Goal: Task Accomplishment & Management: Use online tool/utility

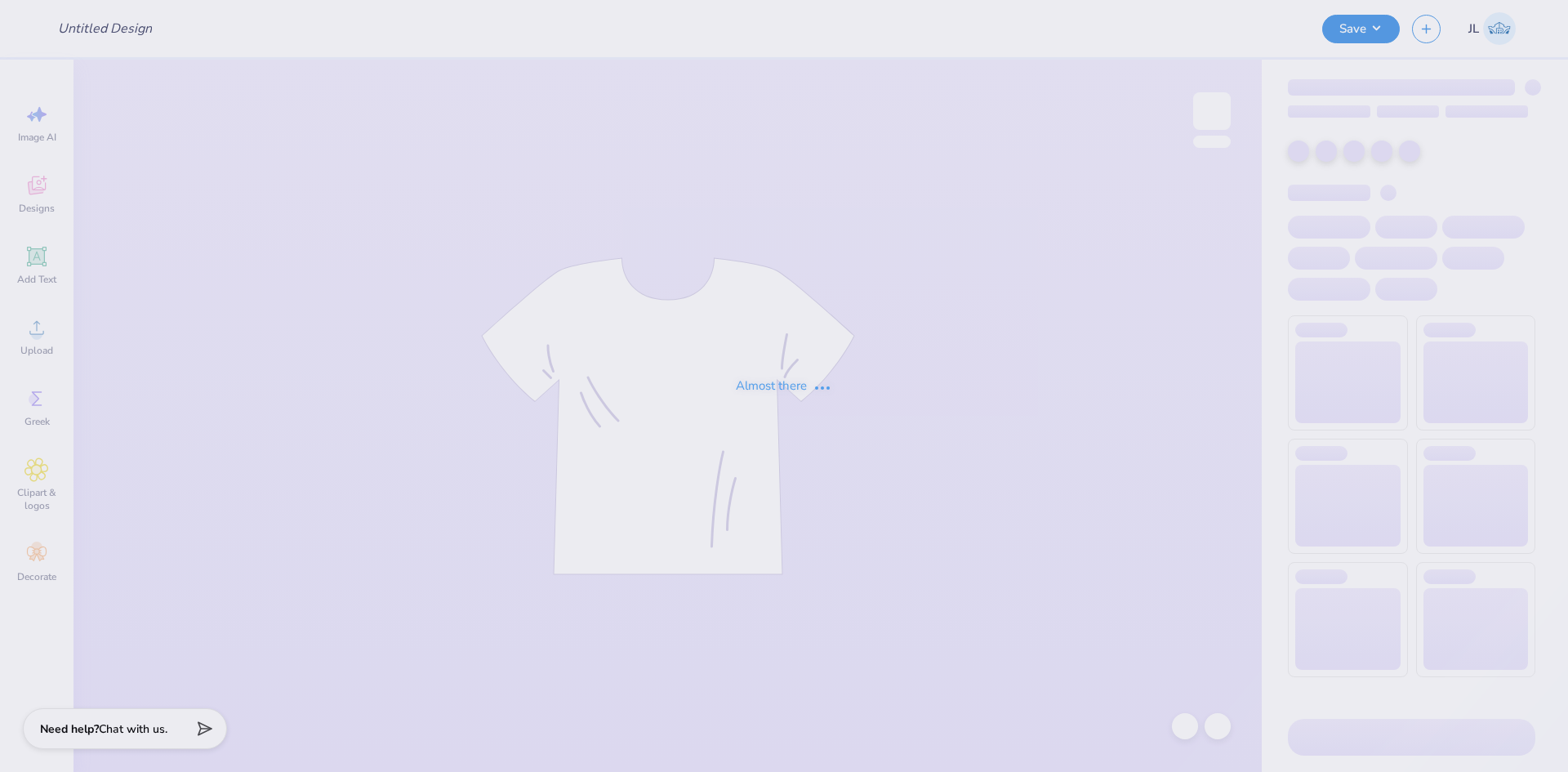
type input "Rush Shirts for Sigma Alpha Epsilon"
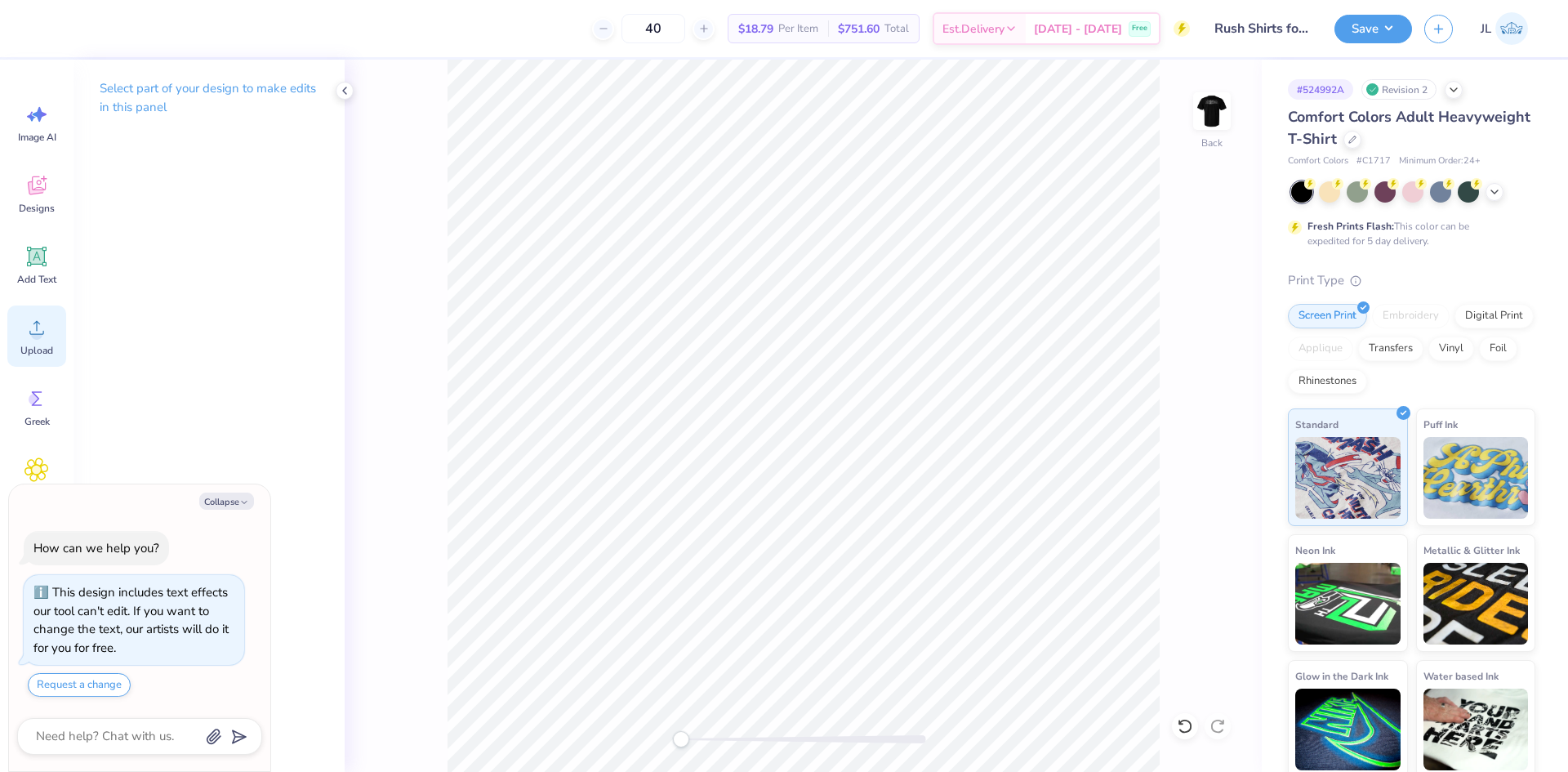
click at [25, 331] on icon at bounding box center [37, 327] width 25 height 25
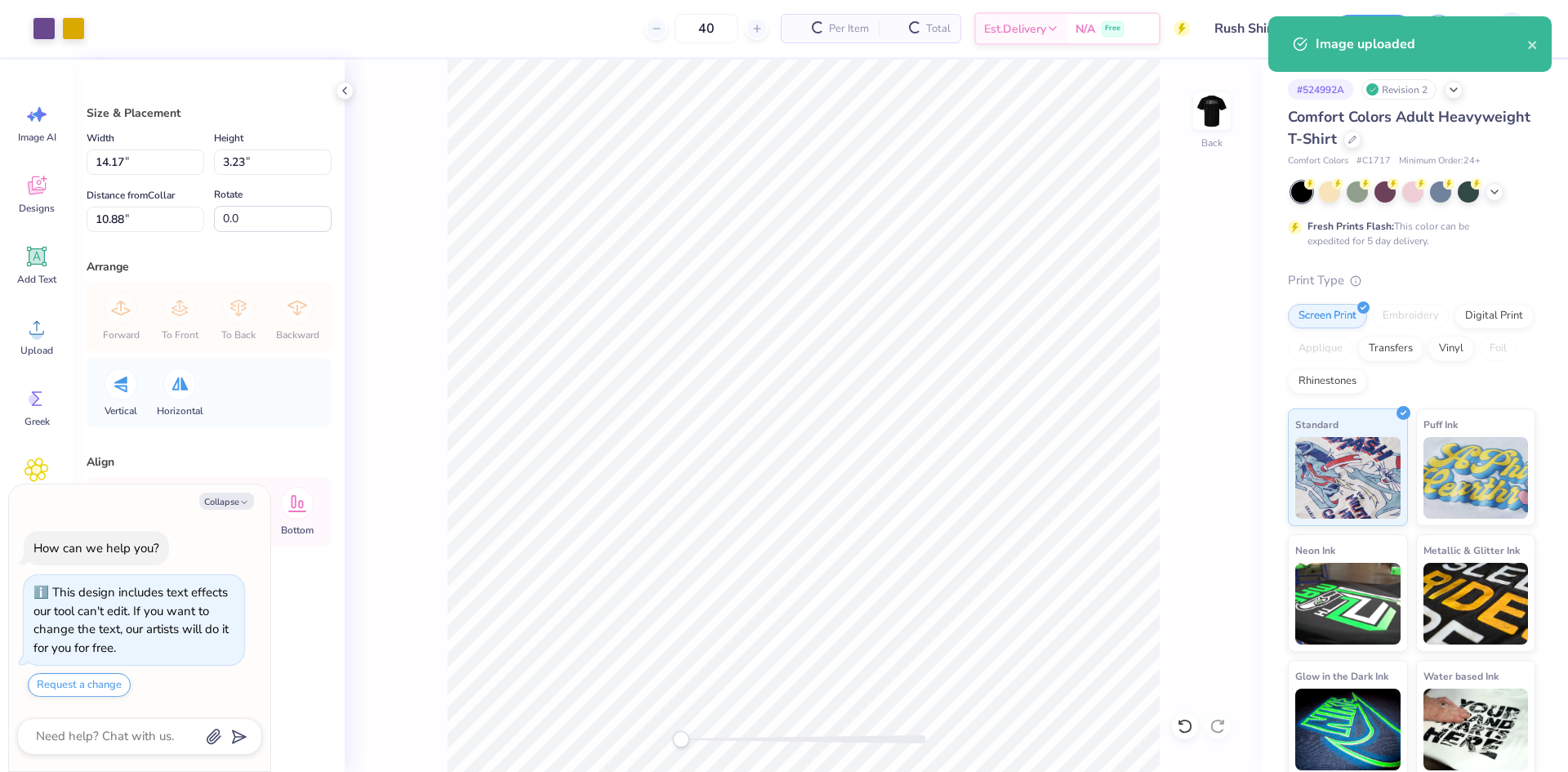
type textarea "x"
click at [109, 162] on input "14.17" at bounding box center [145, 162] width 118 height 26
type input "4.5"
type textarea "x"
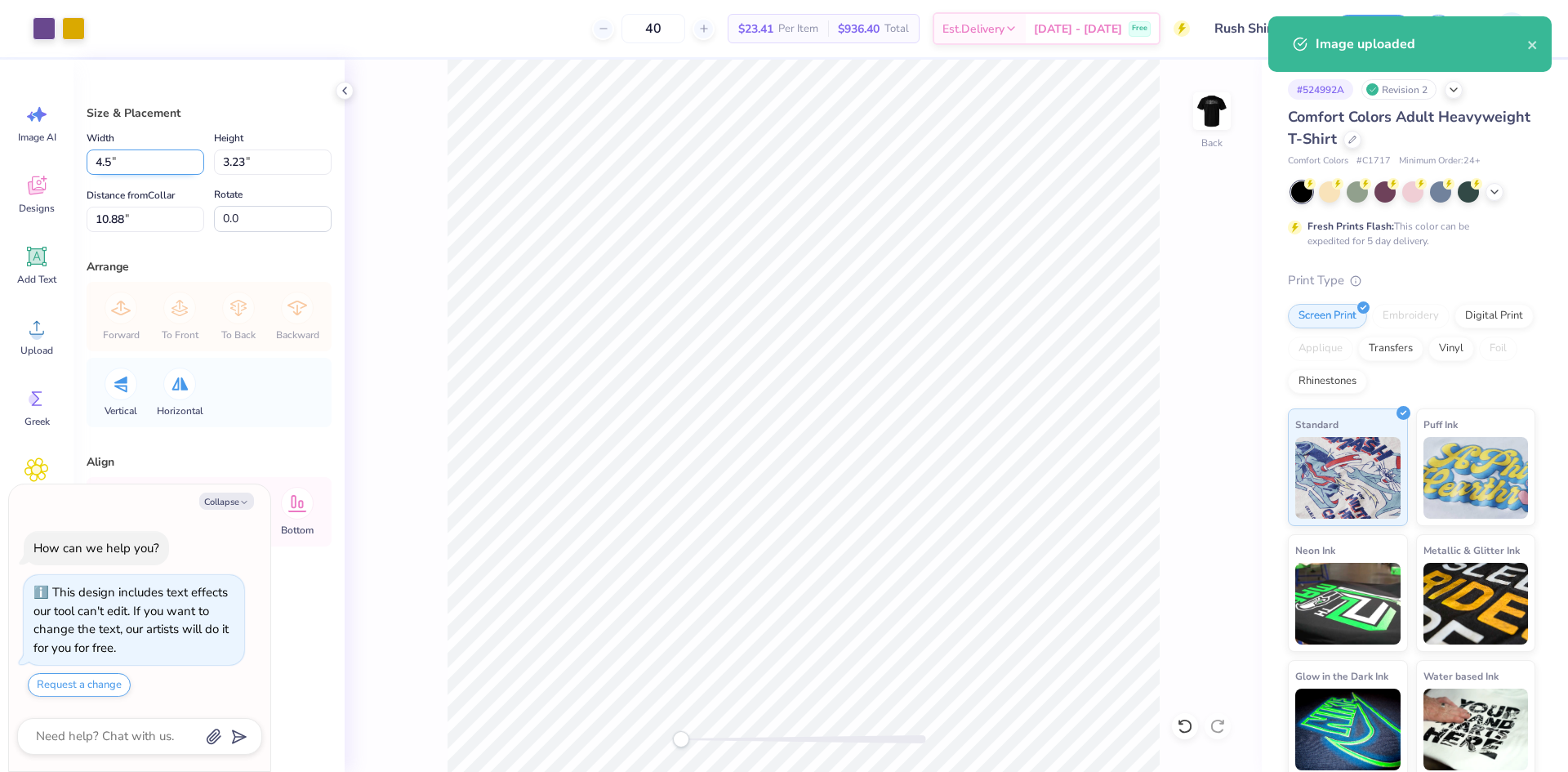
type input "4.50"
type input "1.03"
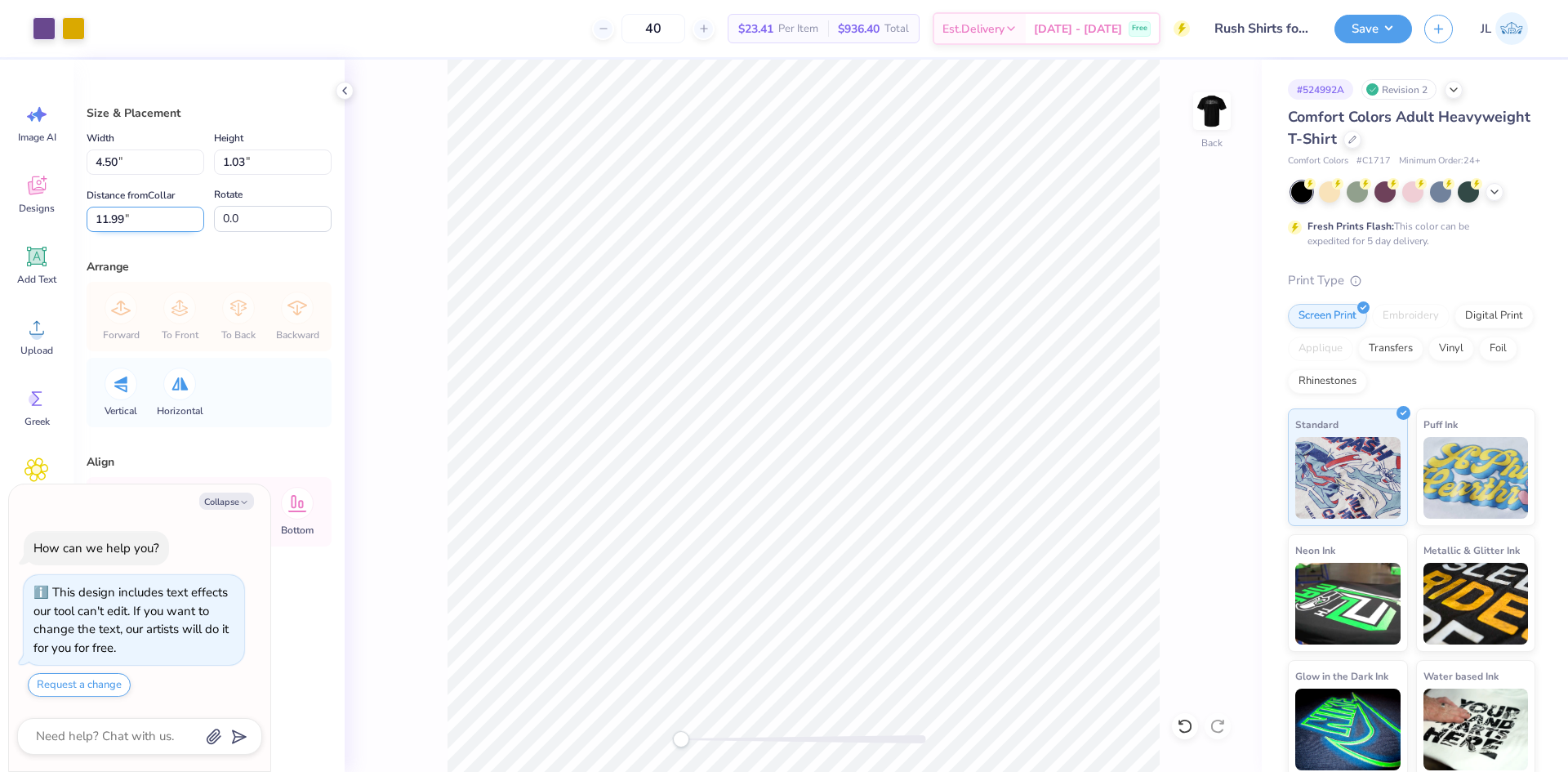
click at [110, 225] on input "11.99" at bounding box center [145, 219] width 118 height 26
type input "3"
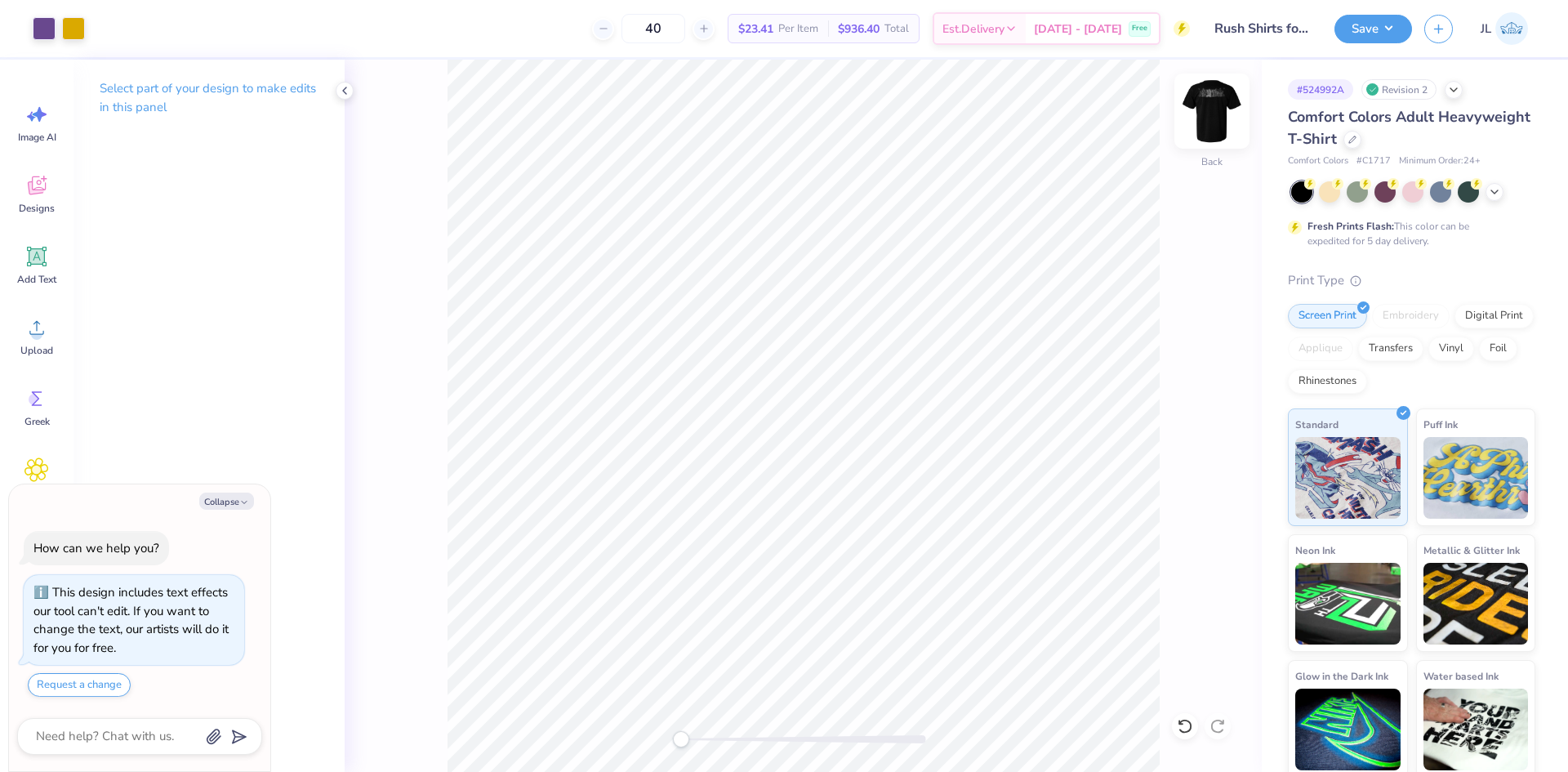
click at [1213, 107] on img at bounding box center [1212, 111] width 65 height 65
click at [34, 329] on circle at bounding box center [37, 334] width 11 height 11
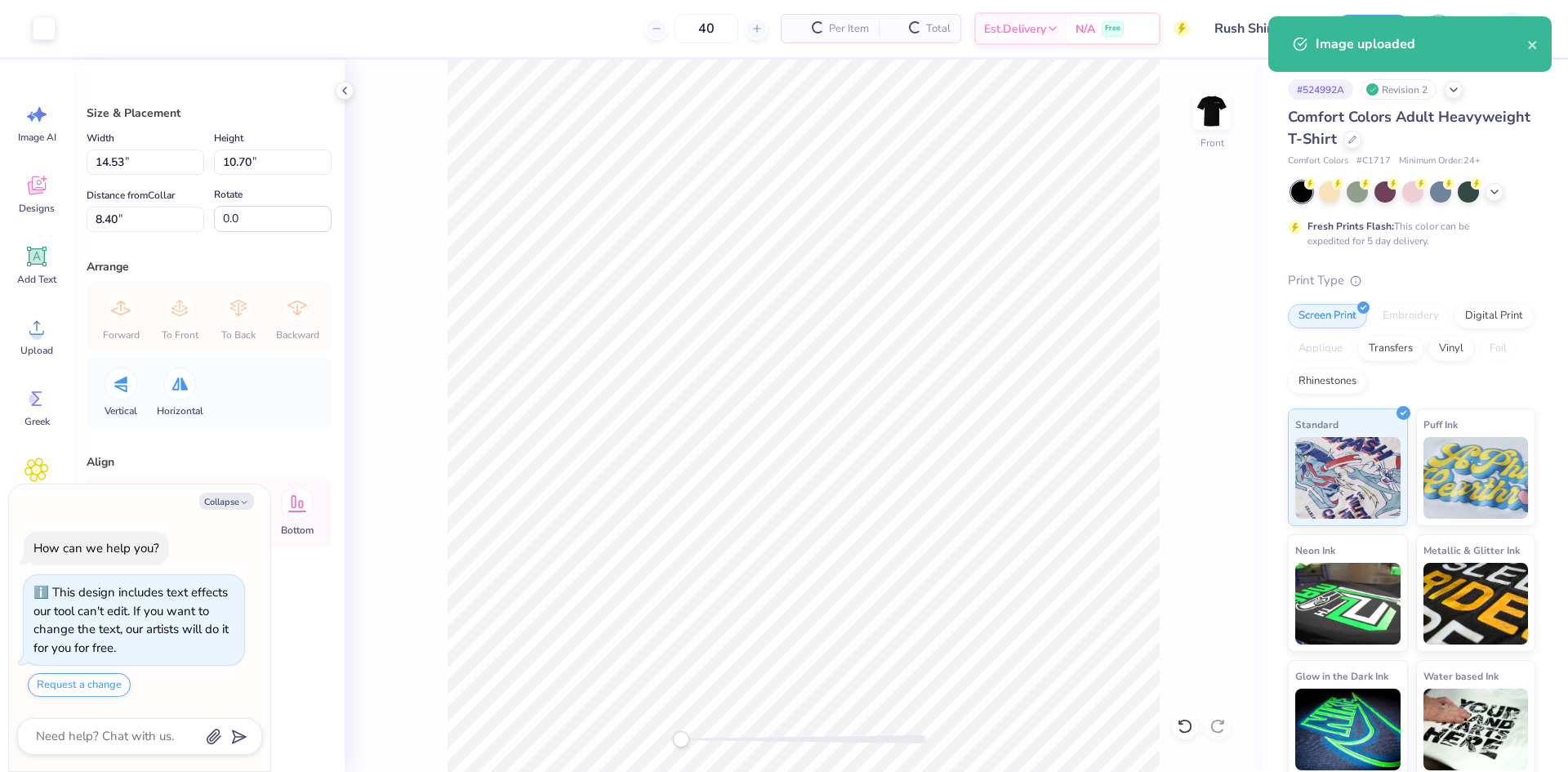
type textarea "x"
click at [100, 162] on input "14.53" at bounding box center [145, 162] width 118 height 26
type input "12.5"
type textarea "x"
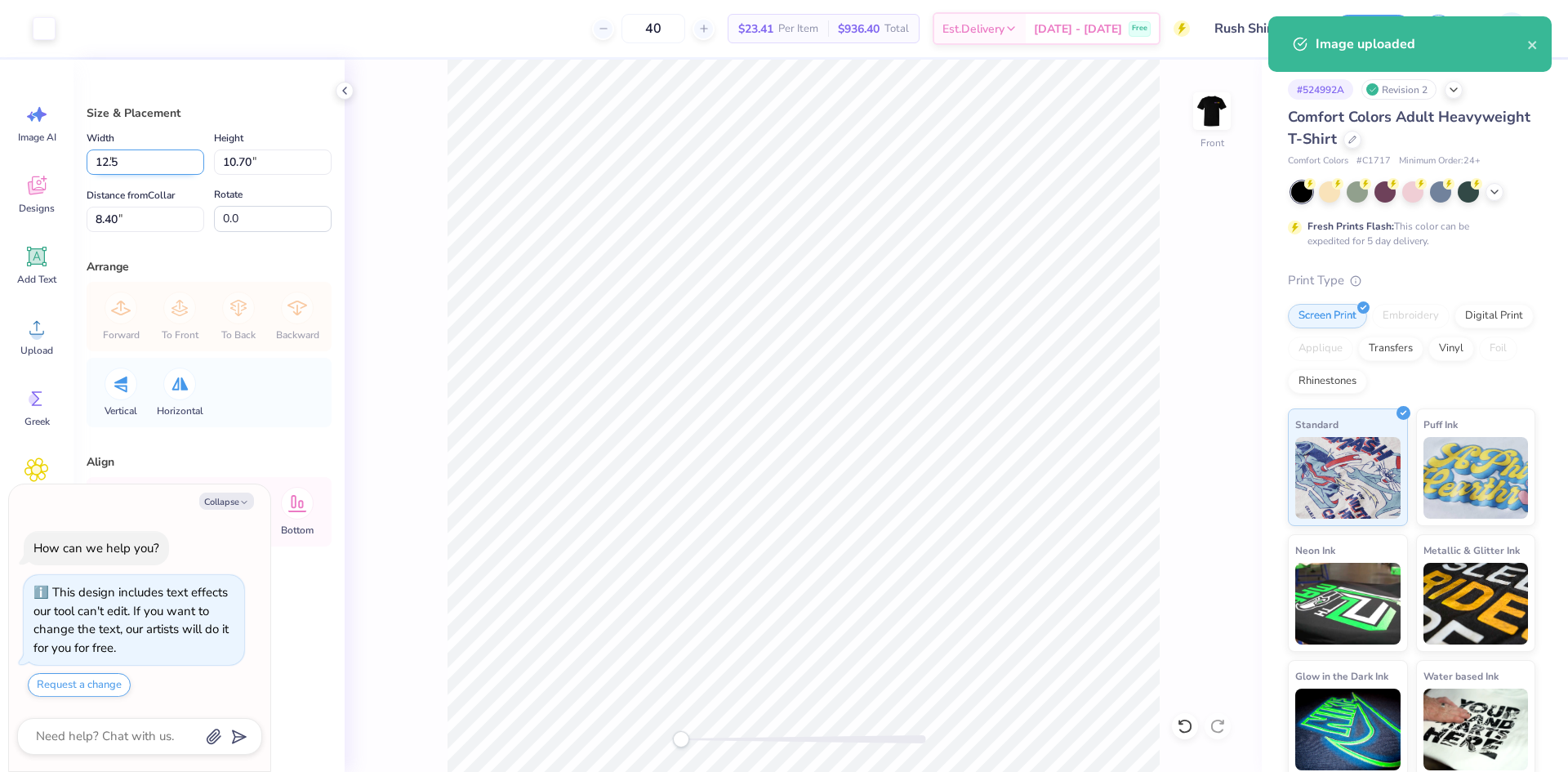
type input "12.50"
type input "9.21"
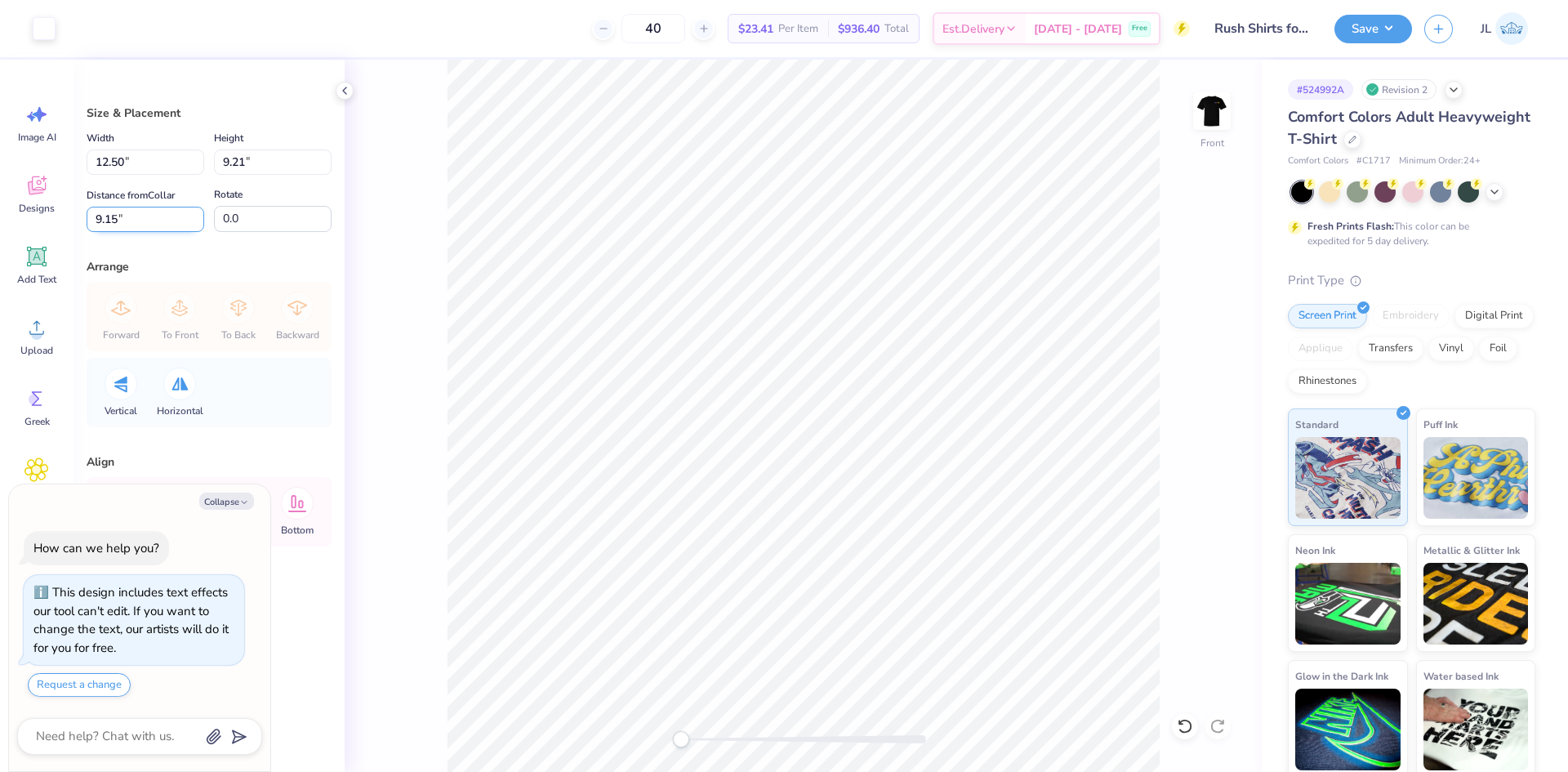
click at [103, 217] on input "9.15" at bounding box center [145, 219] width 118 height 26
type input "3"
click at [1200, 124] on img at bounding box center [1212, 111] width 65 height 65
type textarea "x"
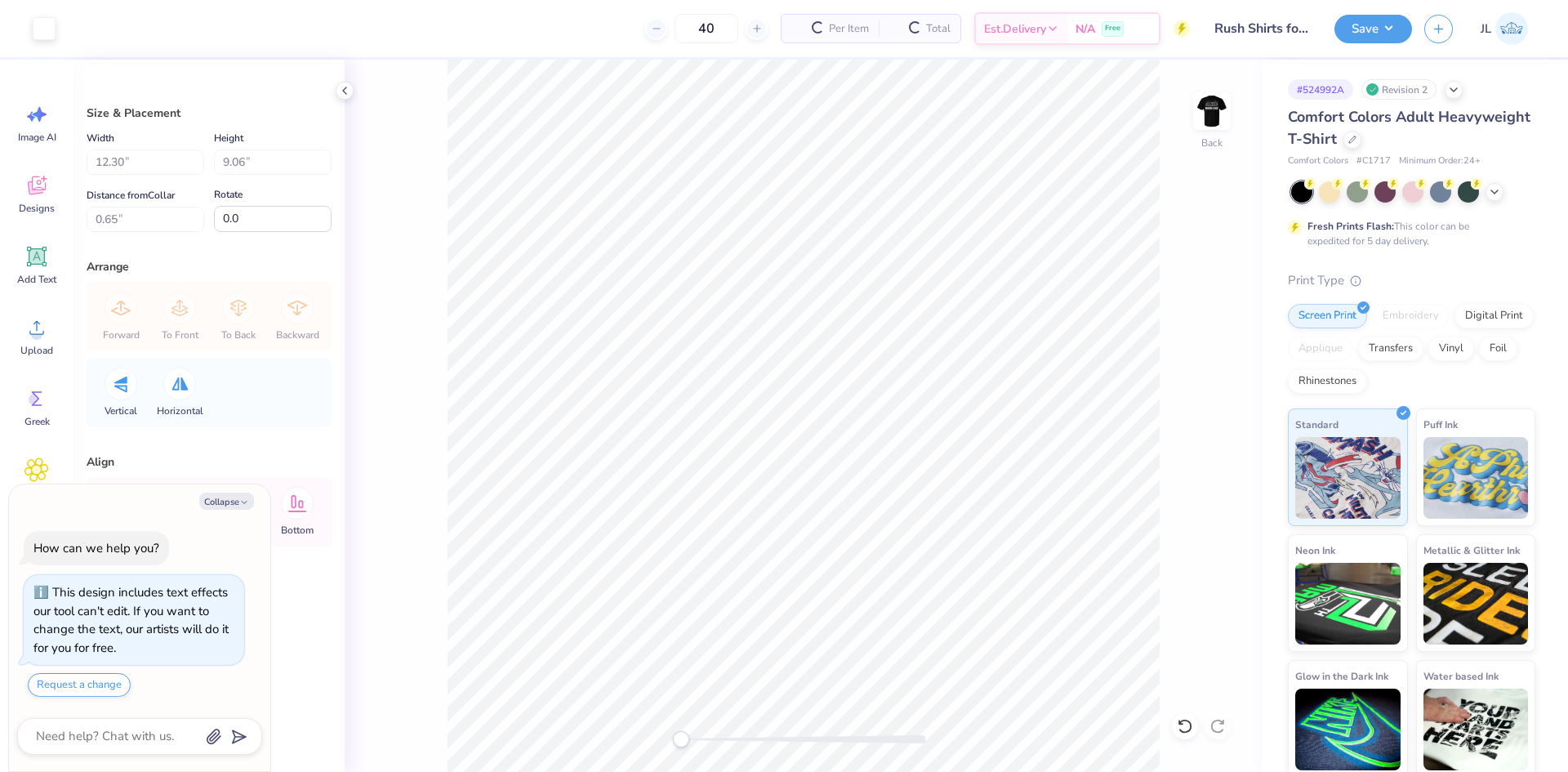
type input "4.50"
type input "1.03"
type input "3.00"
click at [1213, 122] on img at bounding box center [1212, 111] width 65 height 65
click at [1215, 109] on img at bounding box center [1212, 111] width 65 height 65
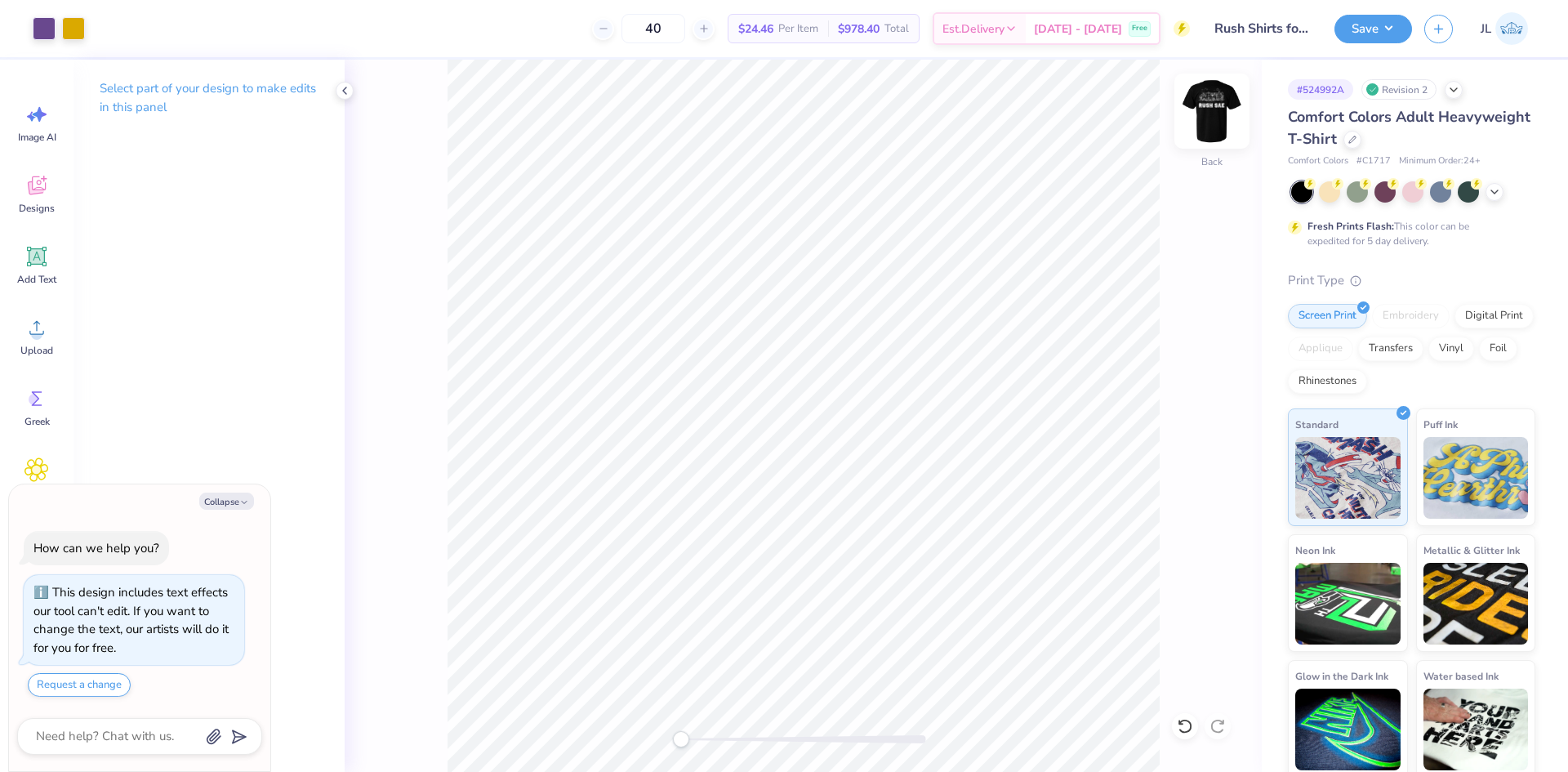
click at [1208, 107] on img at bounding box center [1212, 111] width 65 height 65
click at [1204, 124] on img at bounding box center [1212, 111] width 65 height 65
type textarea "x"
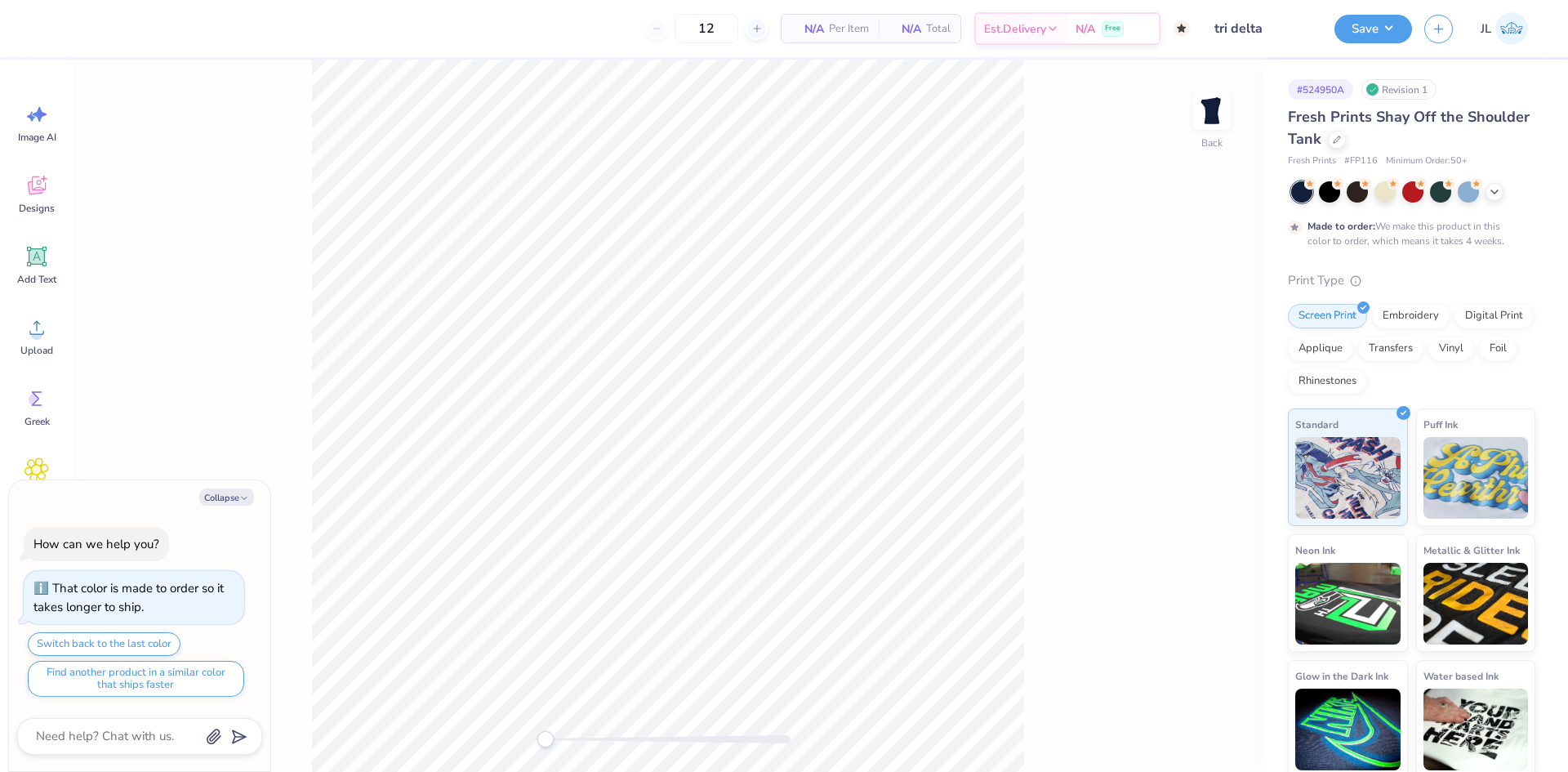
type textarea "x"
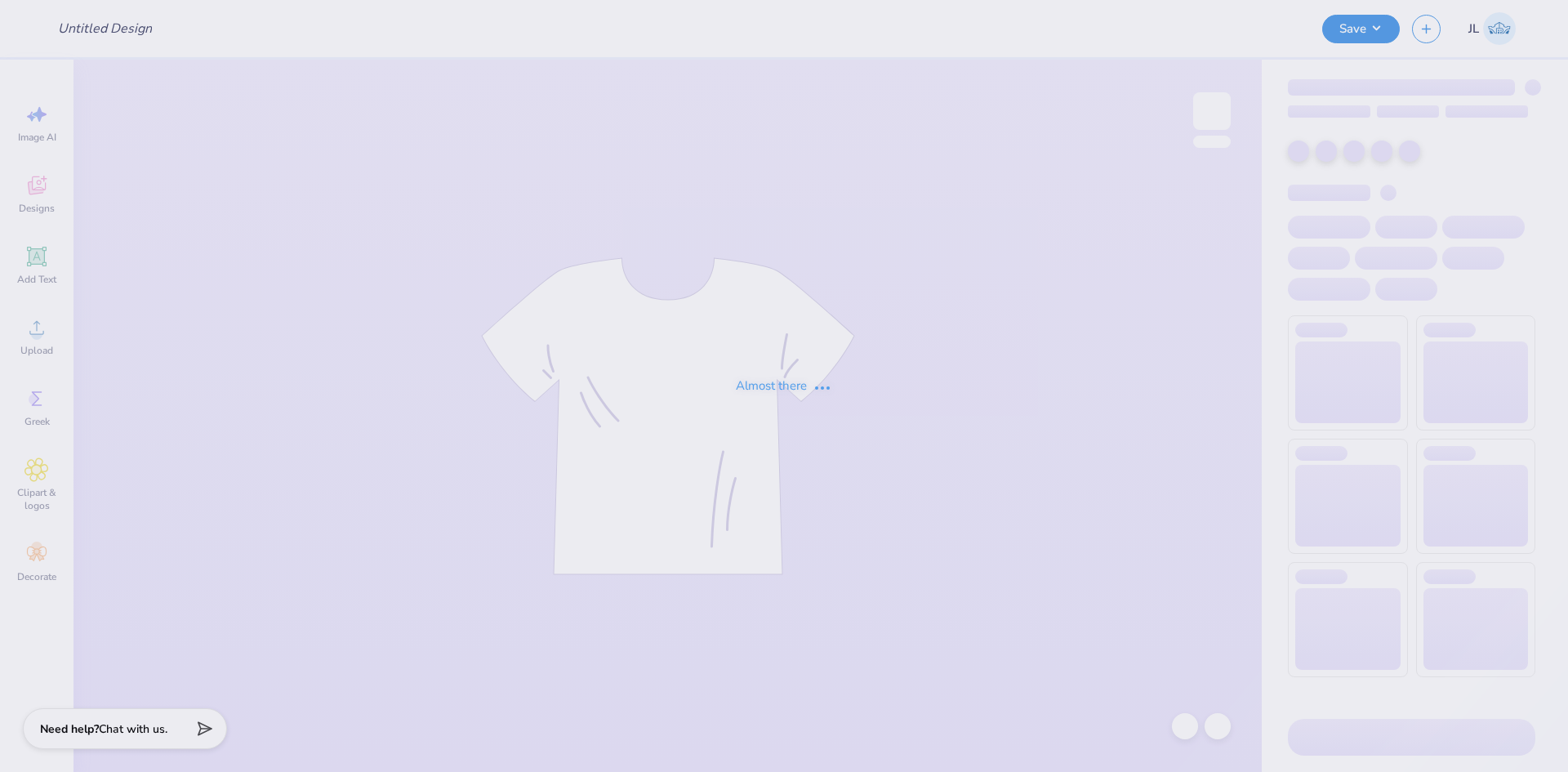
type input "tri delta"
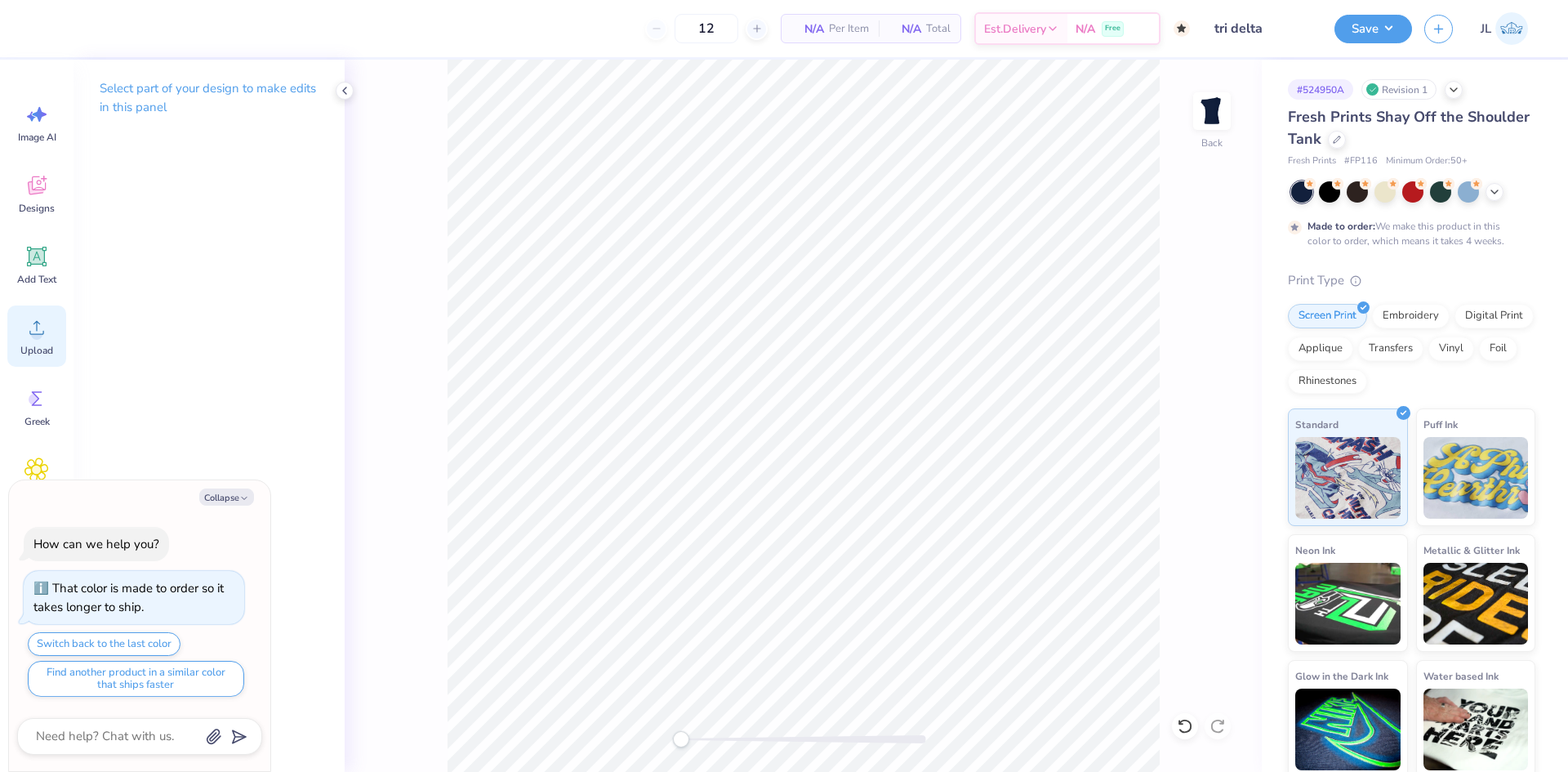
click at [17, 348] on div "Upload" at bounding box center [37, 336] width 59 height 62
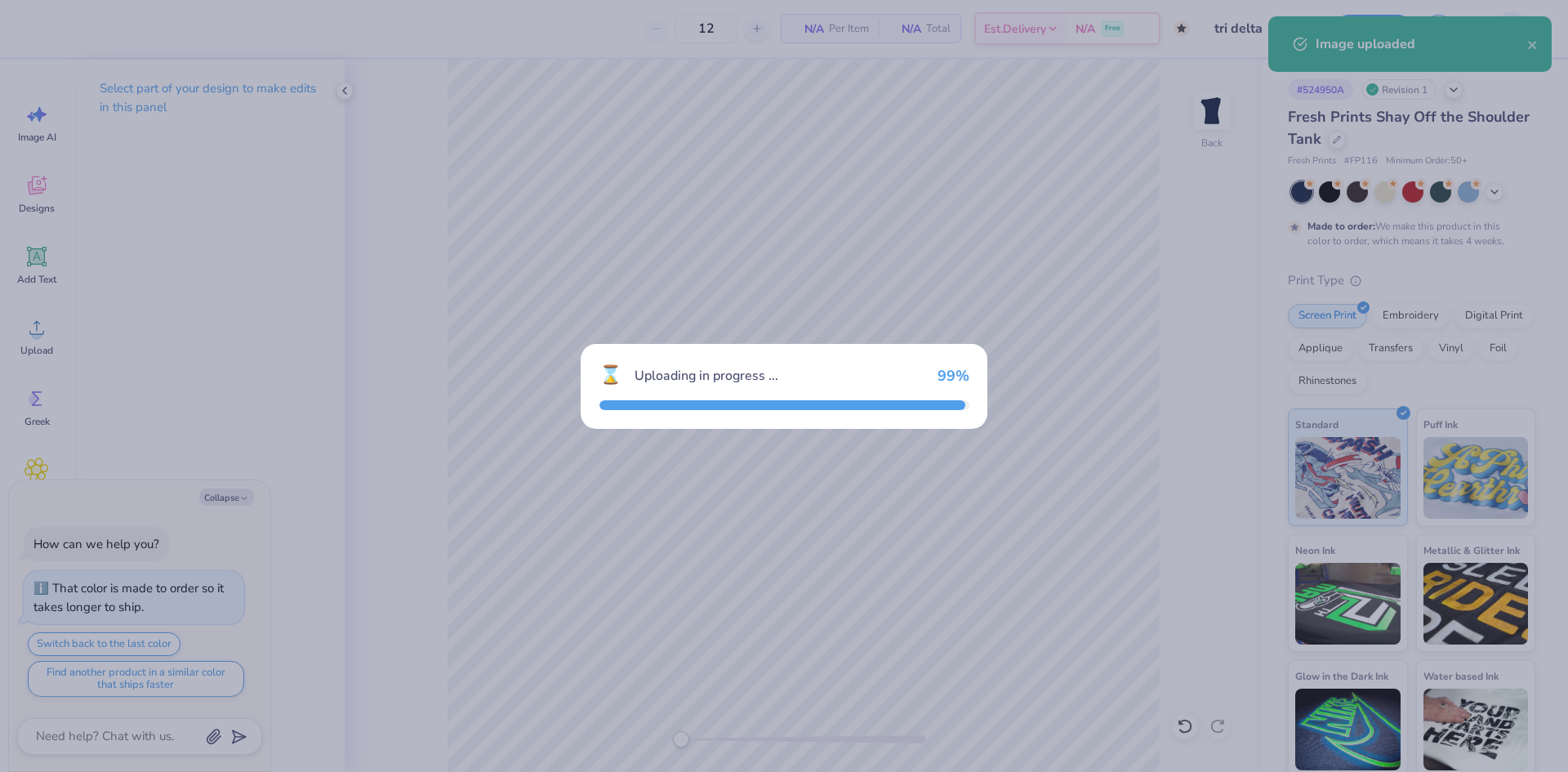
type textarea "x"
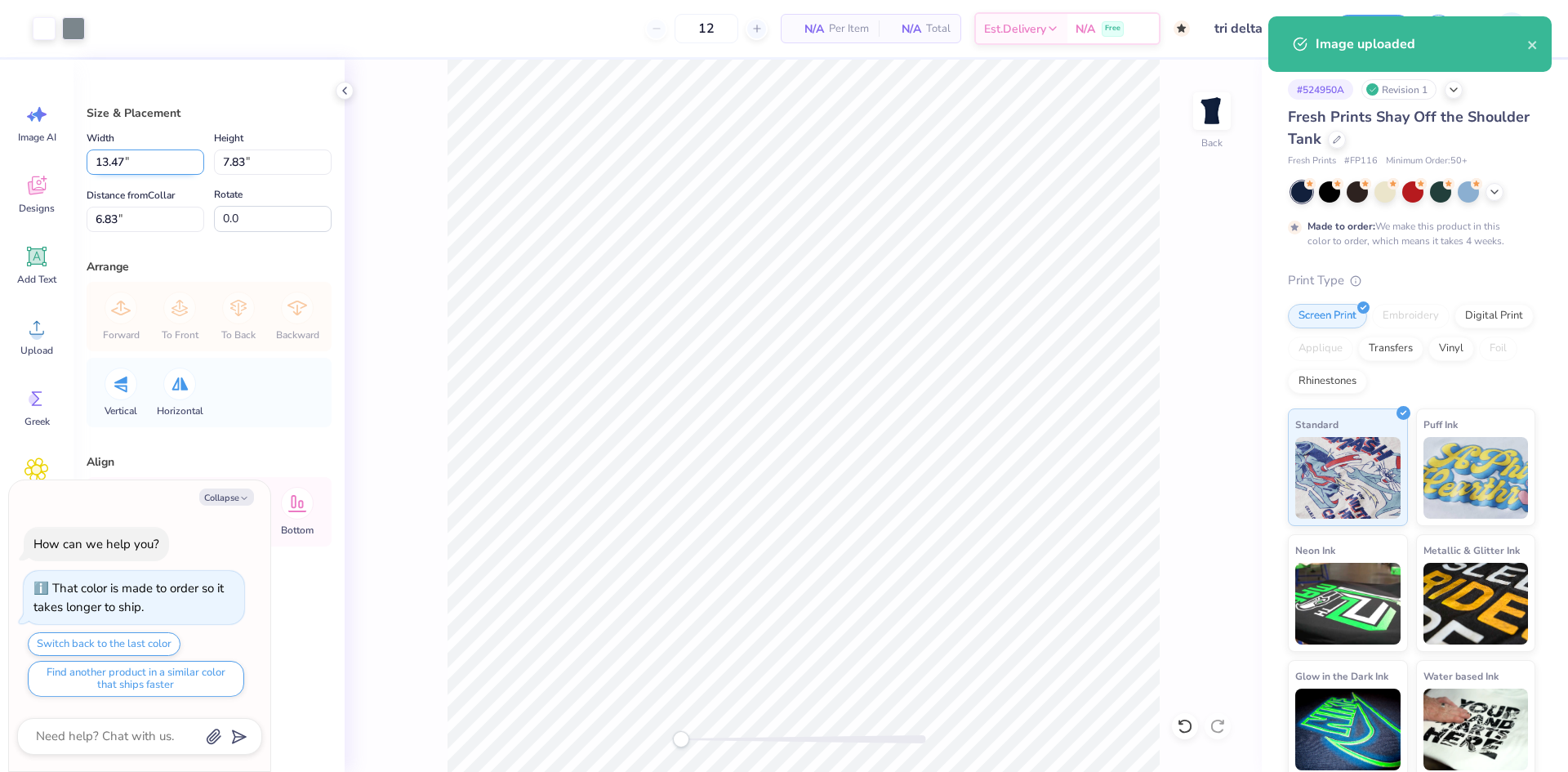
click at [117, 162] on input "13.47" at bounding box center [145, 162] width 118 height 26
type input "9"
type textarea "x"
type input "9.00"
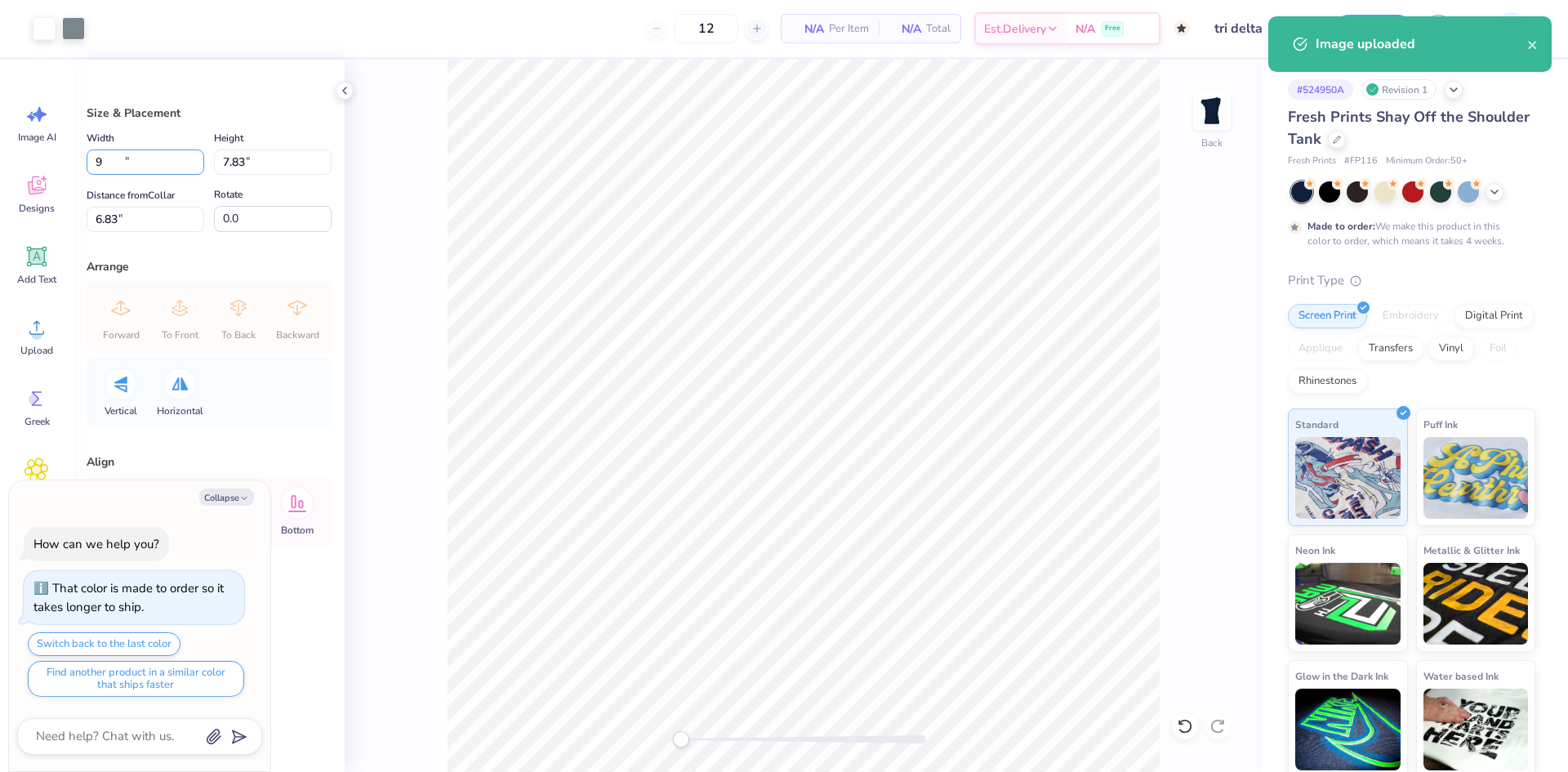
type input "5.23"
type input "8.13"
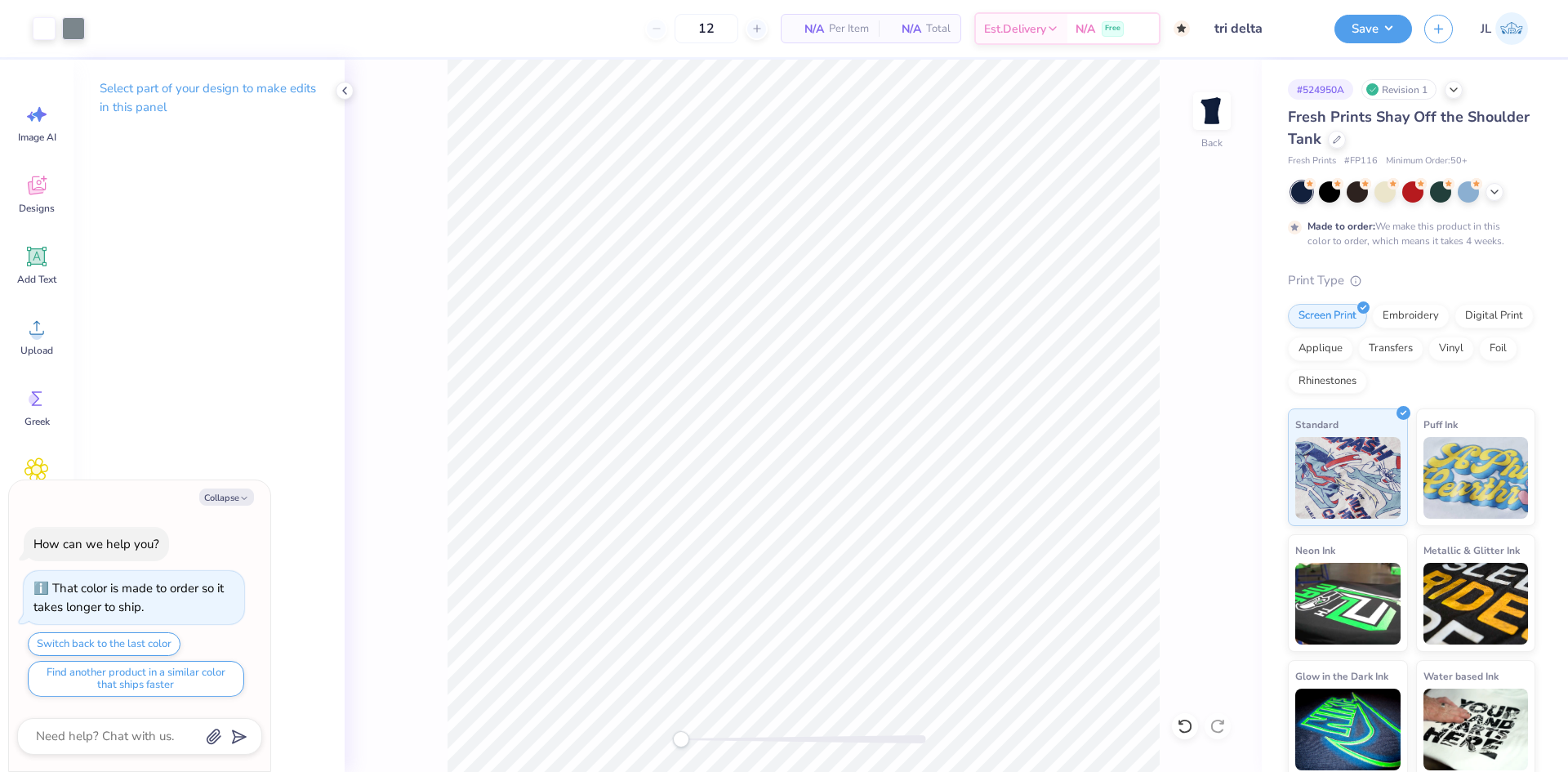
type textarea "x"
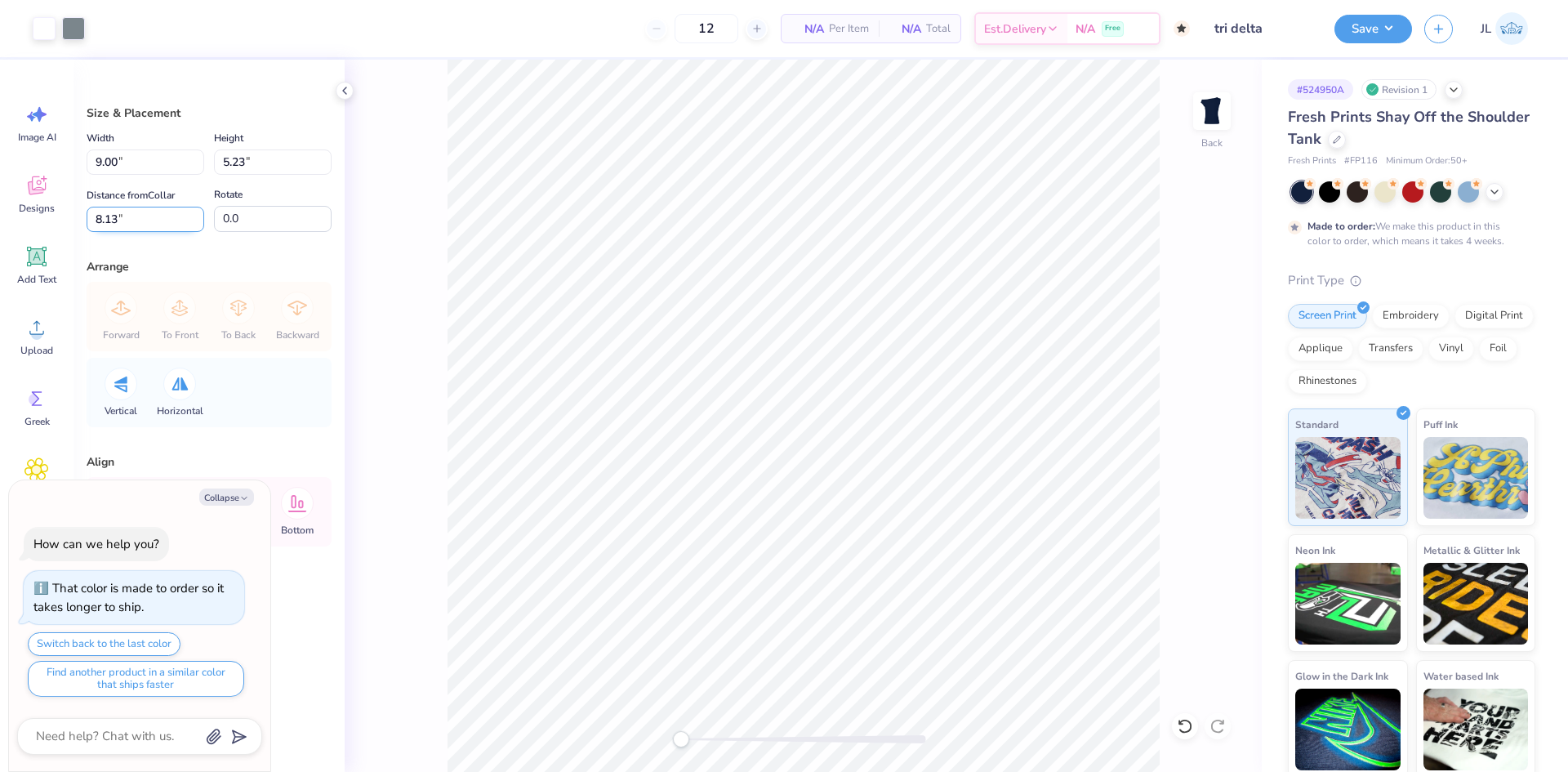
click at [97, 209] on input "8.13" at bounding box center [145, 219] width 118 height 26
type input "3"
click at [302, 195] on div "Rotate 0.0" at bounding box center [273, 209] width 118 height 47
click at [1380, 16] on button "Save" at bounding box center [1373, 27] width 78 height 28
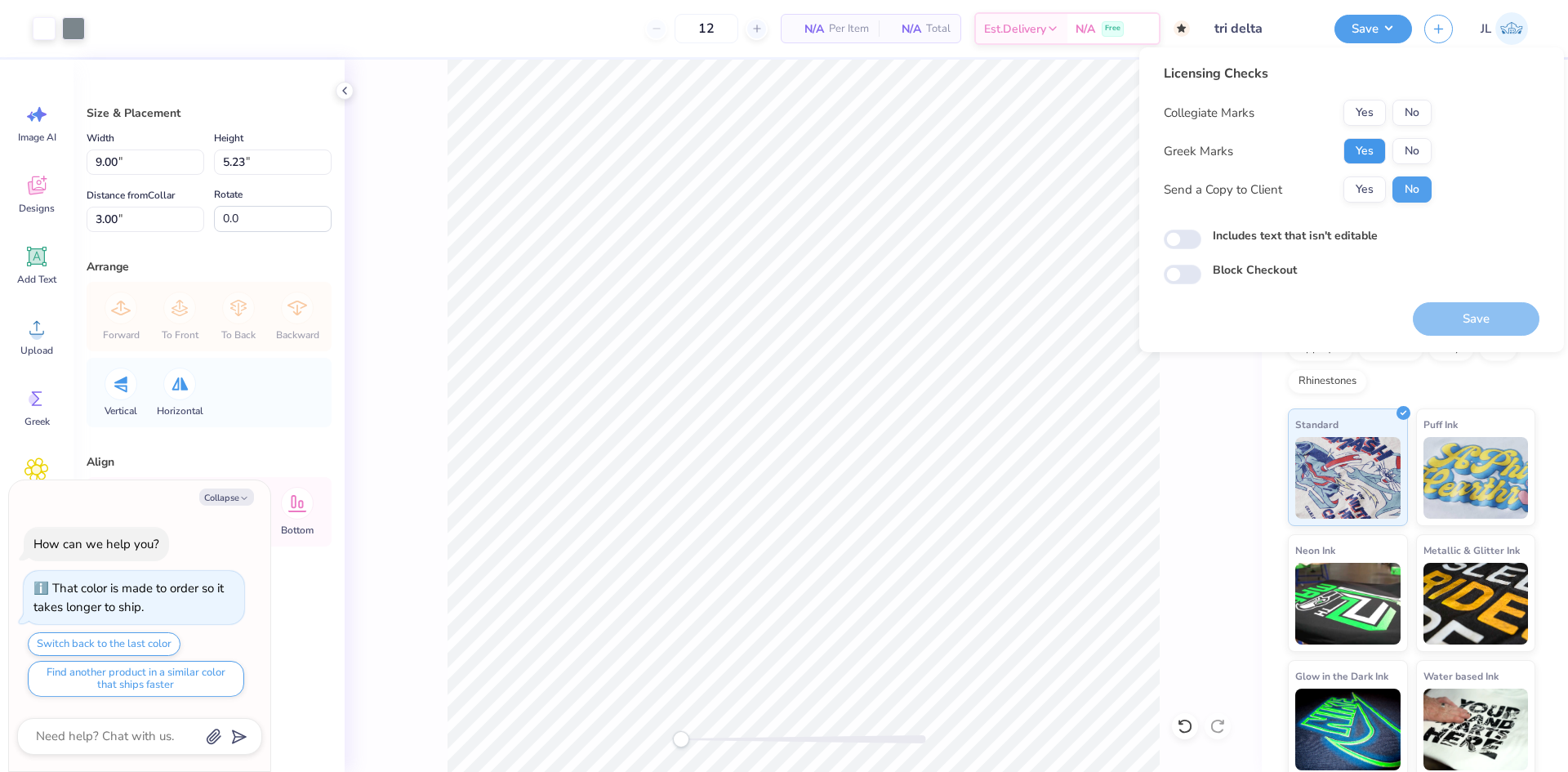
click at [1372, 153] on button "Yes" at bounding box center [1364, 152] width 43 height 27
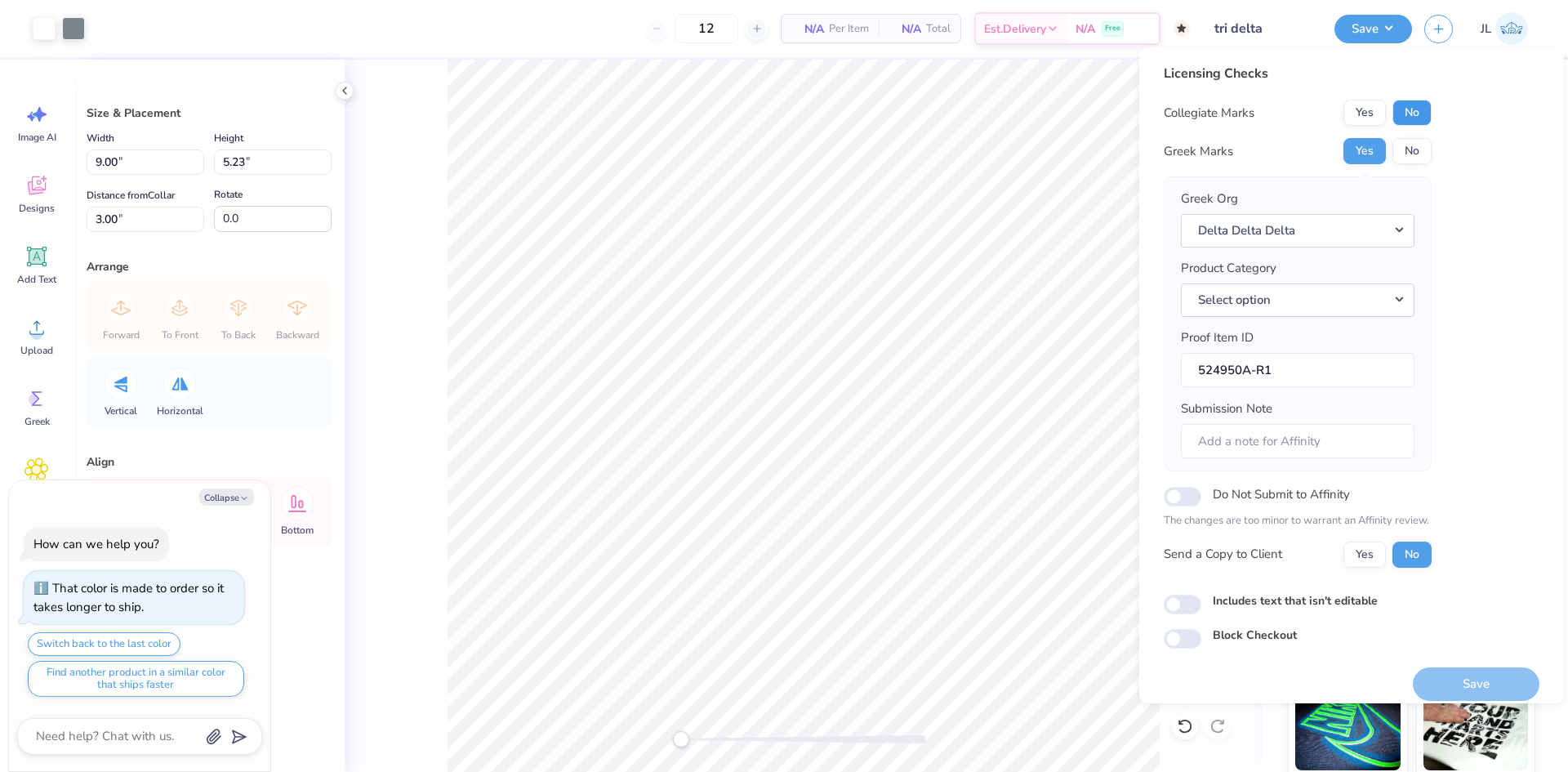
click at [1414, 115] on button "No" at bounding box center [1411, 113] width 39 height 27
click at [1375, 550] on button "Yes" at bounding box center [1364, 555] width 43 height 27
click at [1451, 685] on button "Save" at bounding box center [1475, 684] width 126 height 33
type textarea "x"
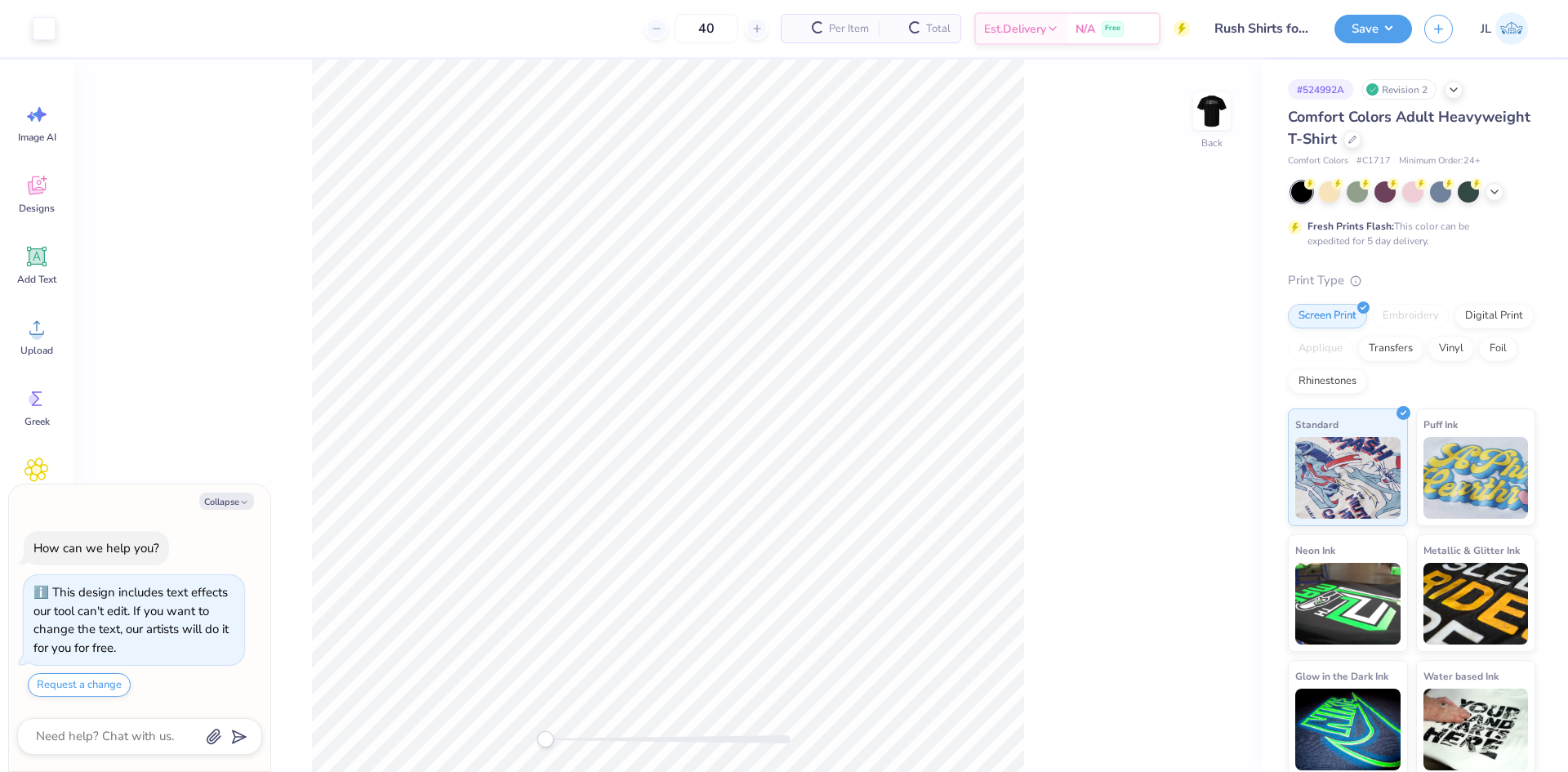
type textarea "x"
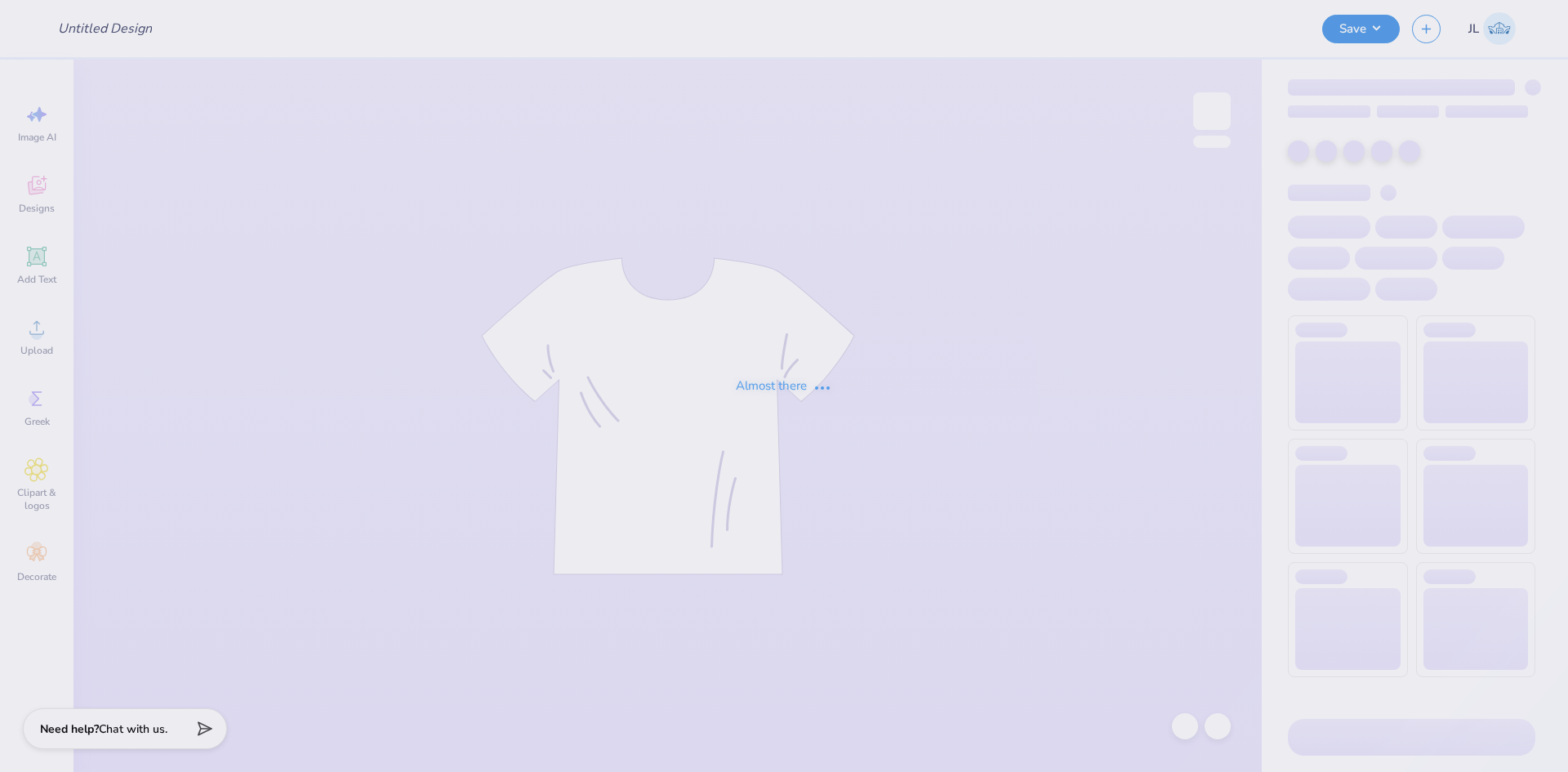
type input "Genevieve Mccamant : University of Iowa"
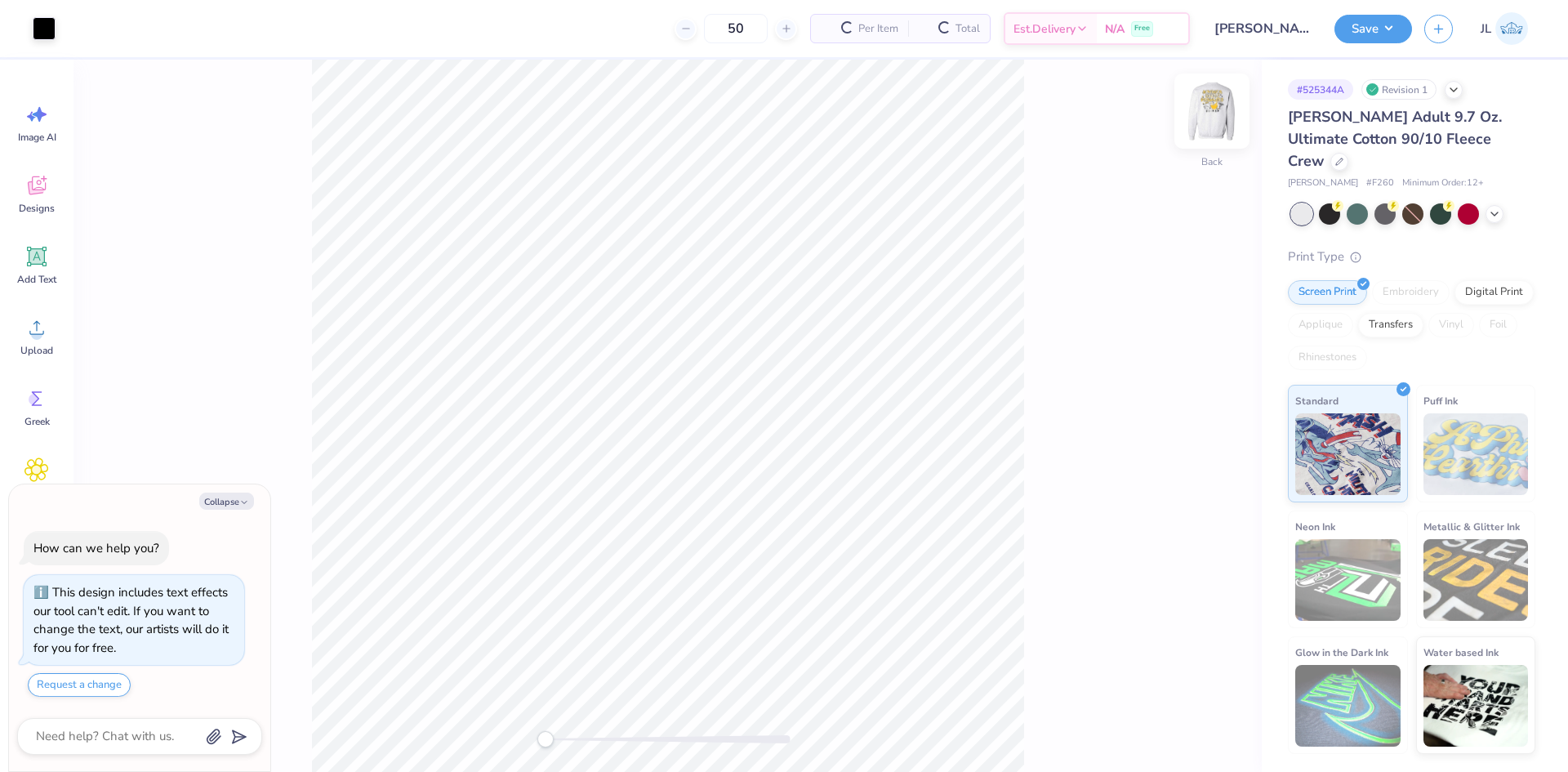
click at [1216, 119] on img at bounding box center [1212, 111] width 65 height 65
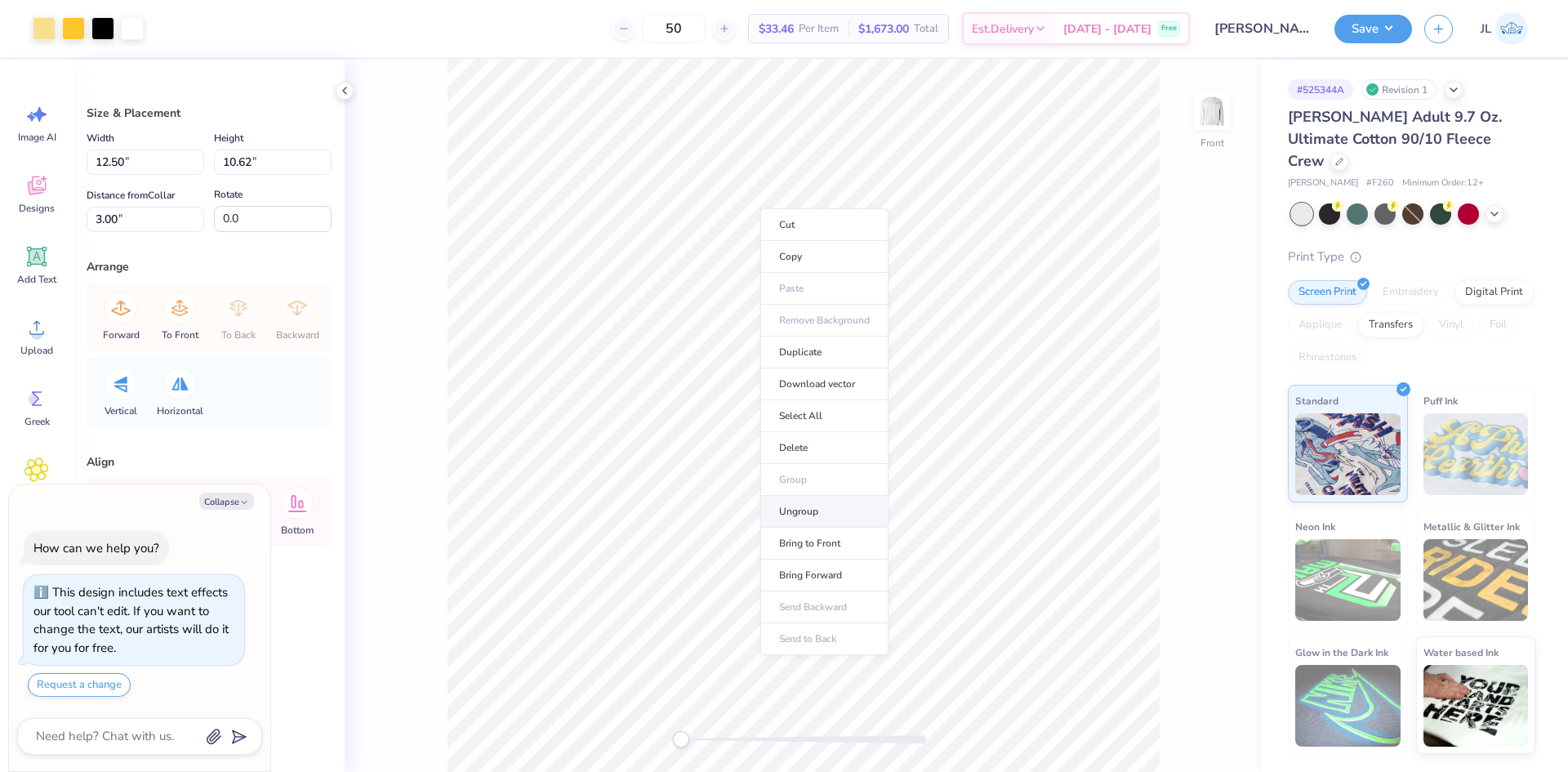
click at [860, 509] on li "Ungroup" at bounding box center [824, 512] width 128 height 32
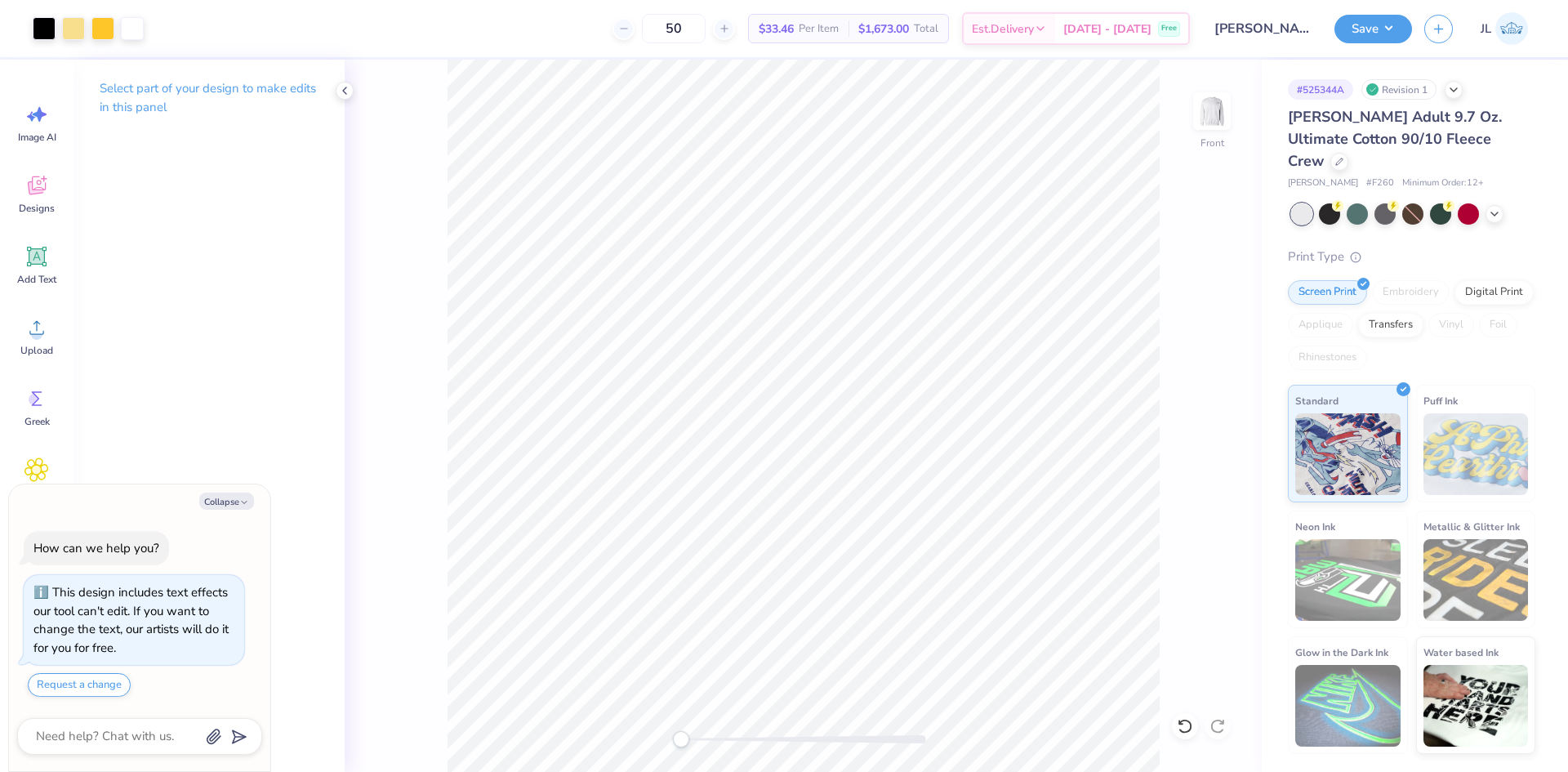
type textarea "x"
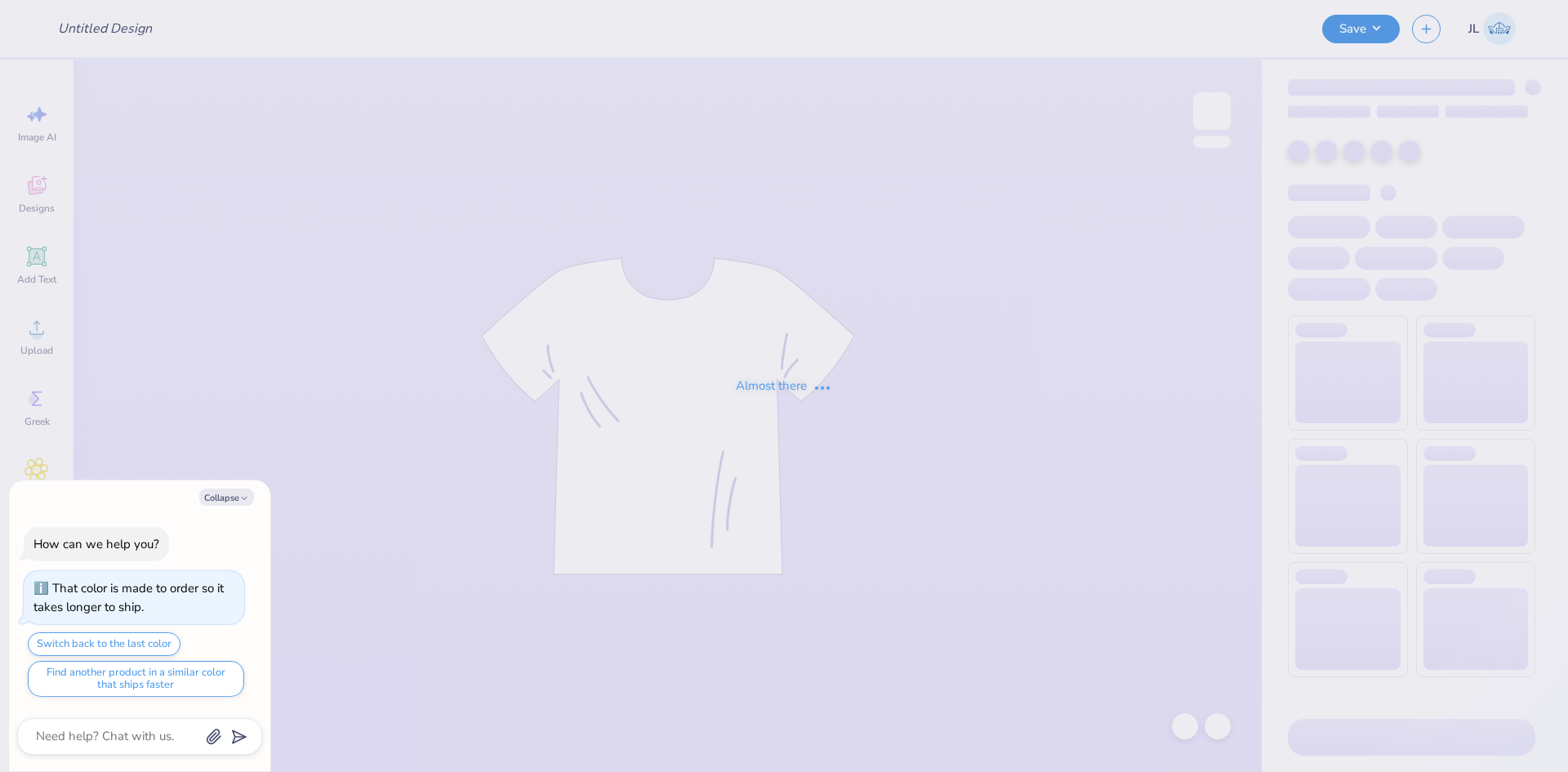
type textarea "x"
type input "FGC Fall hoodie"
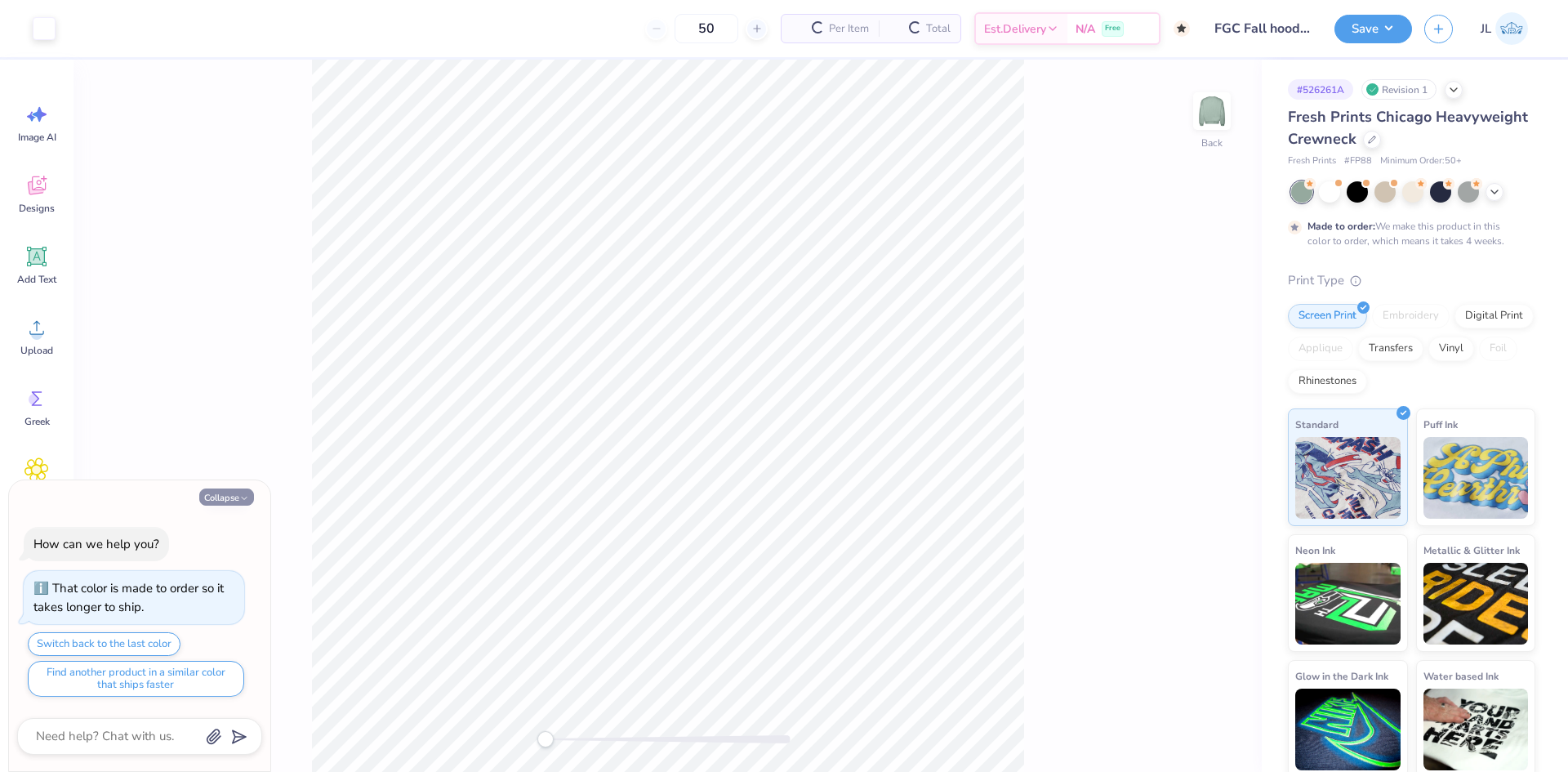
click at [230, 504] on button "Collapse" at bounding box center [227, 497] width 55 height 17
type textarea "x"
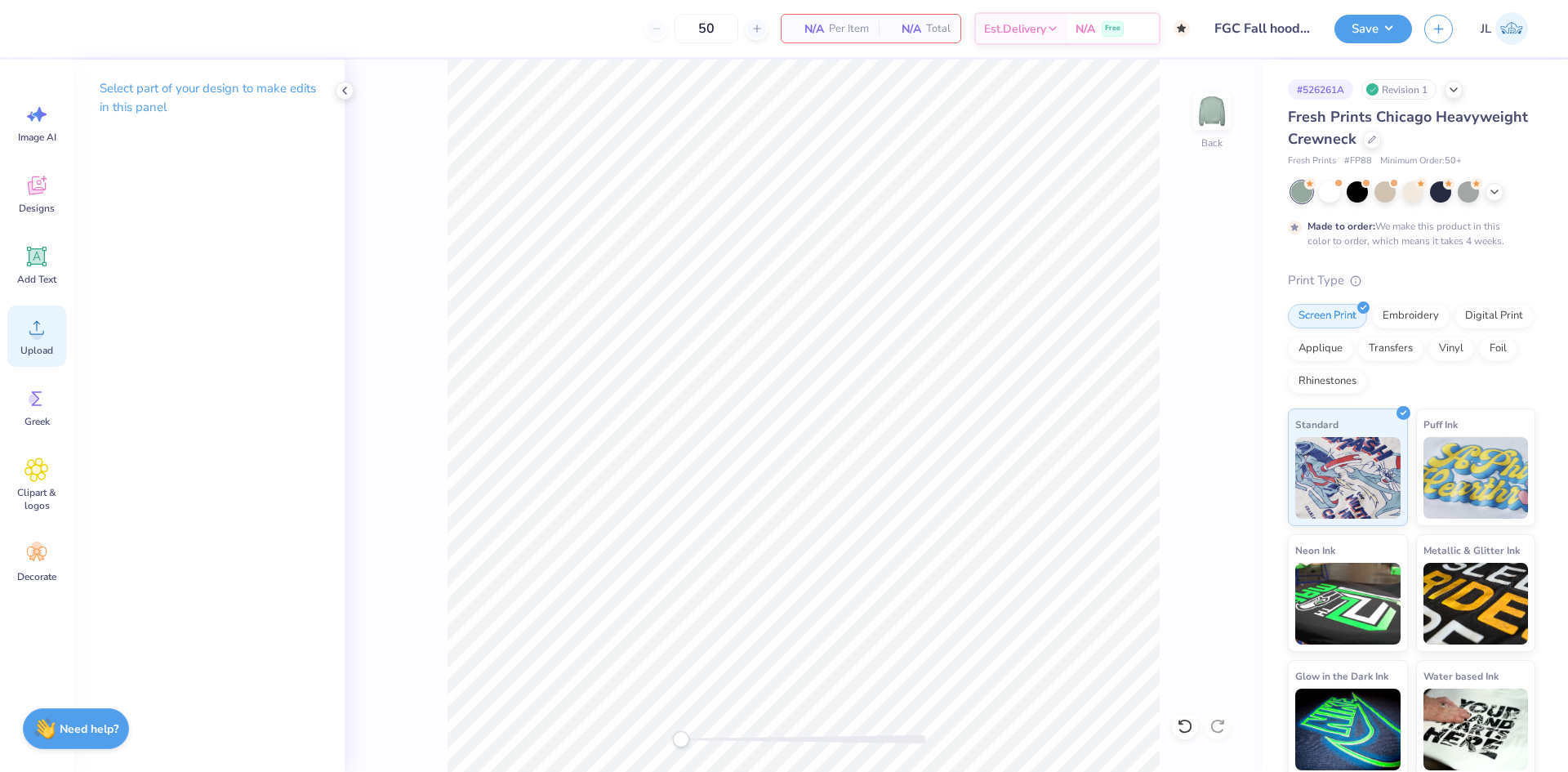
click at [35, 345] on span "Upload" at bounding box center [37, 351] width 32 height 13
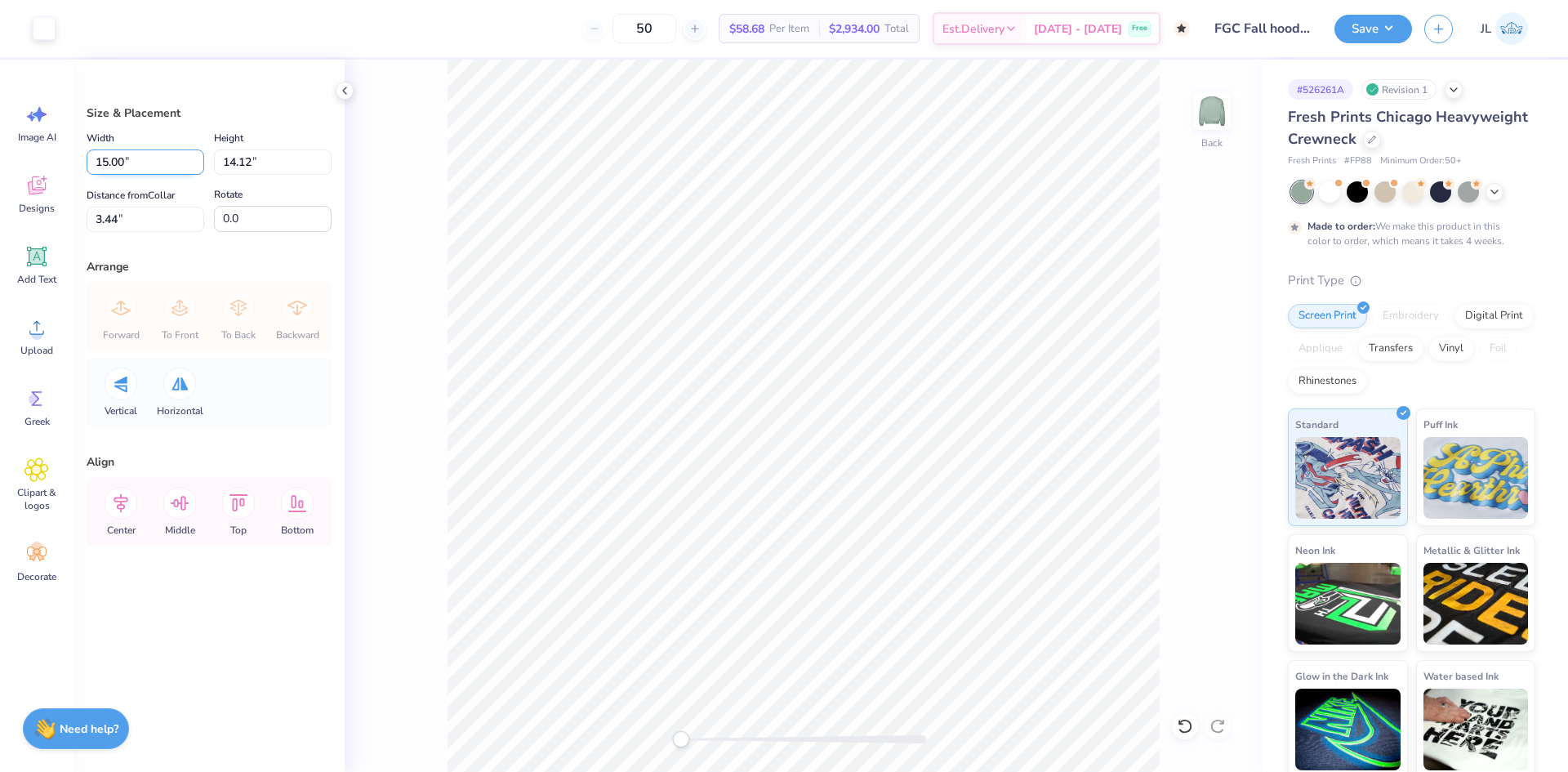
click at [119, 167] on input "15.00" at bounding box center [145, 162] width 118 height 26
type input "12.50"
type input "11.77"
click at [110, 215] on input "4.62" at bounding box center [145, 219] width 118 height 26
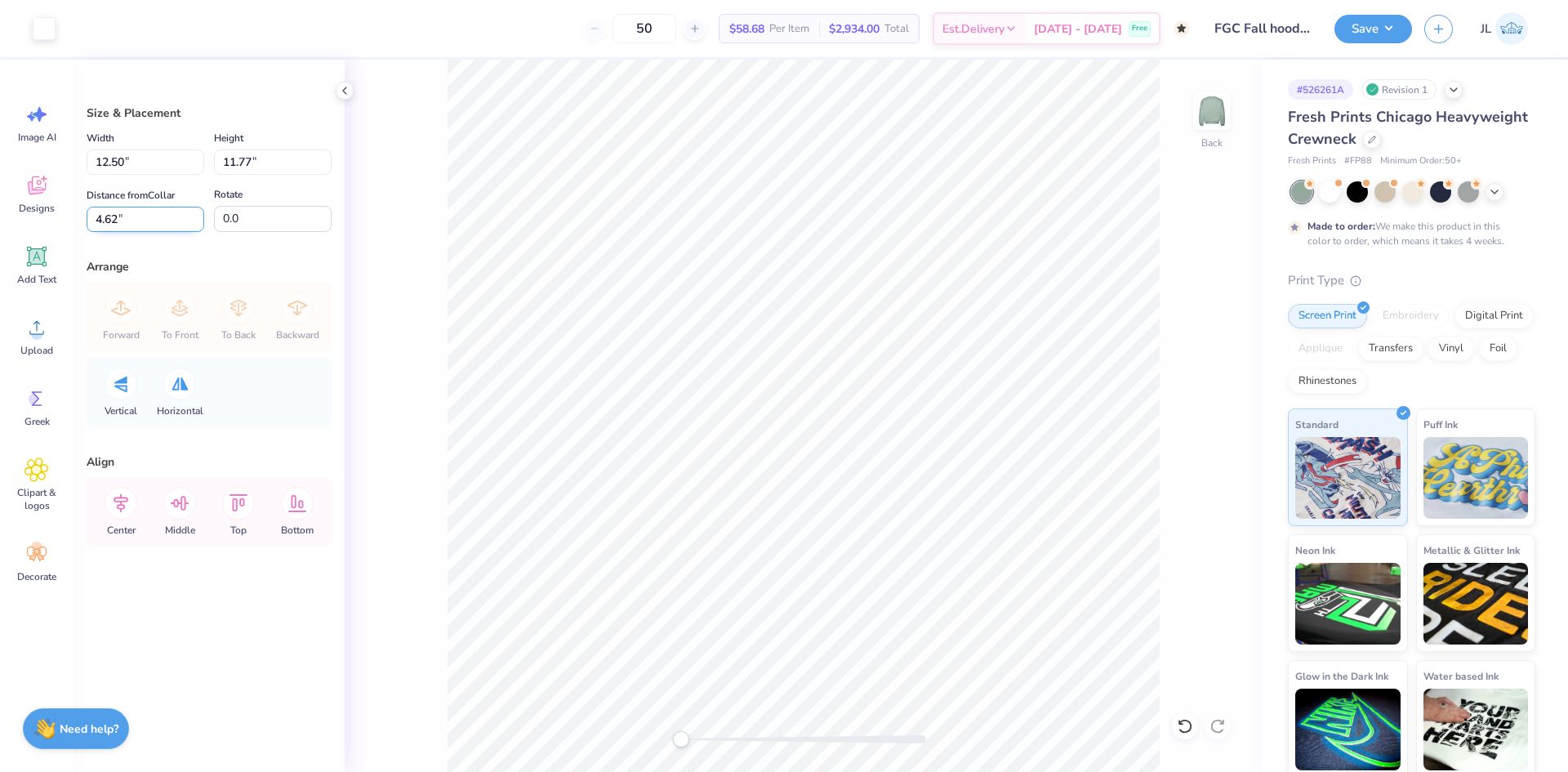
click at [110, 215] on input "4.62" at bounding box center [145, 219] width 118 height 26
type input "3"
click at [441, 92] on div "Back" at bounding box center [802, 415] width 917 height 712
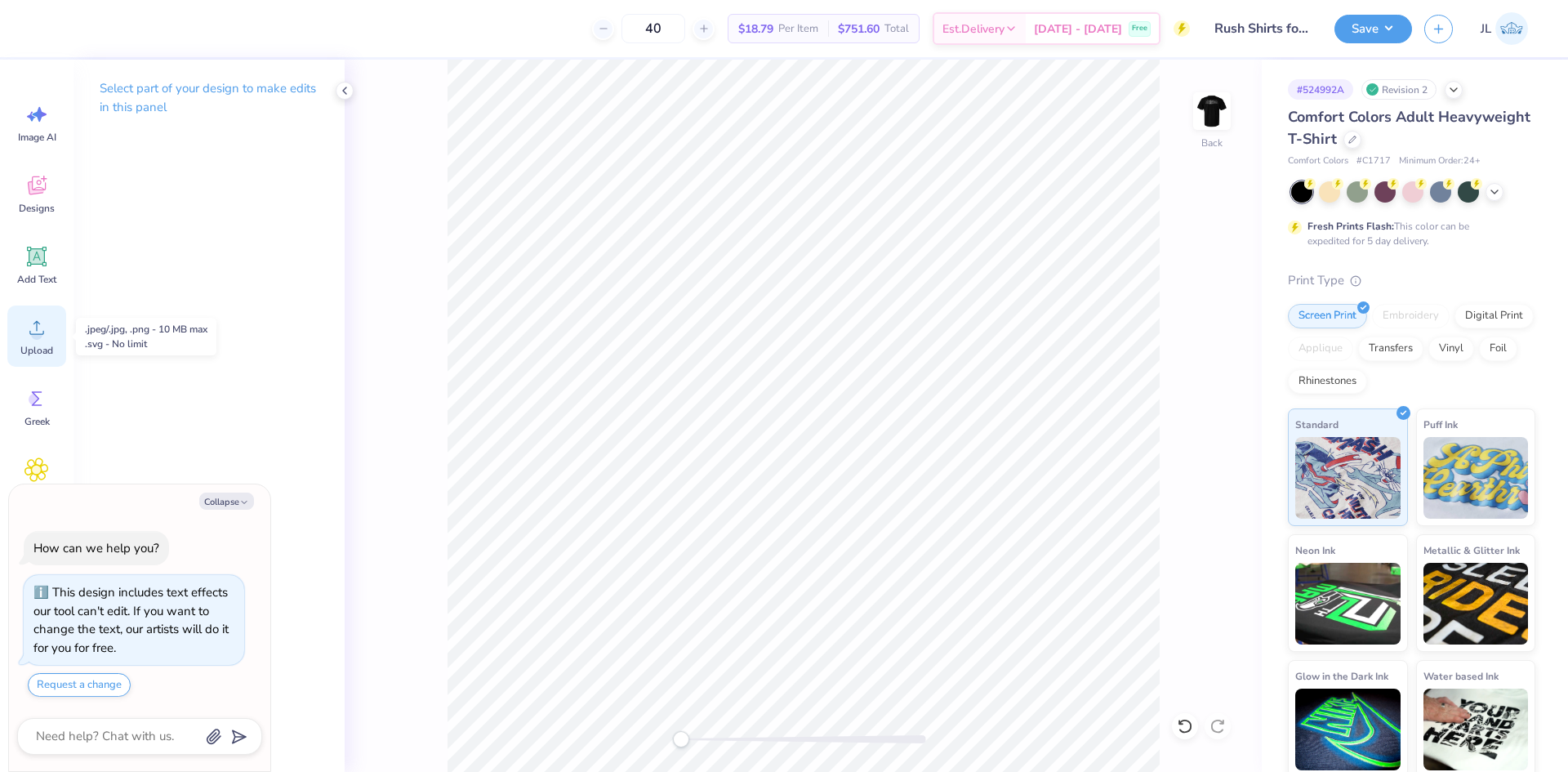
click at [26, 331] on icon at bounding box center [37, 327] width 25 height 25
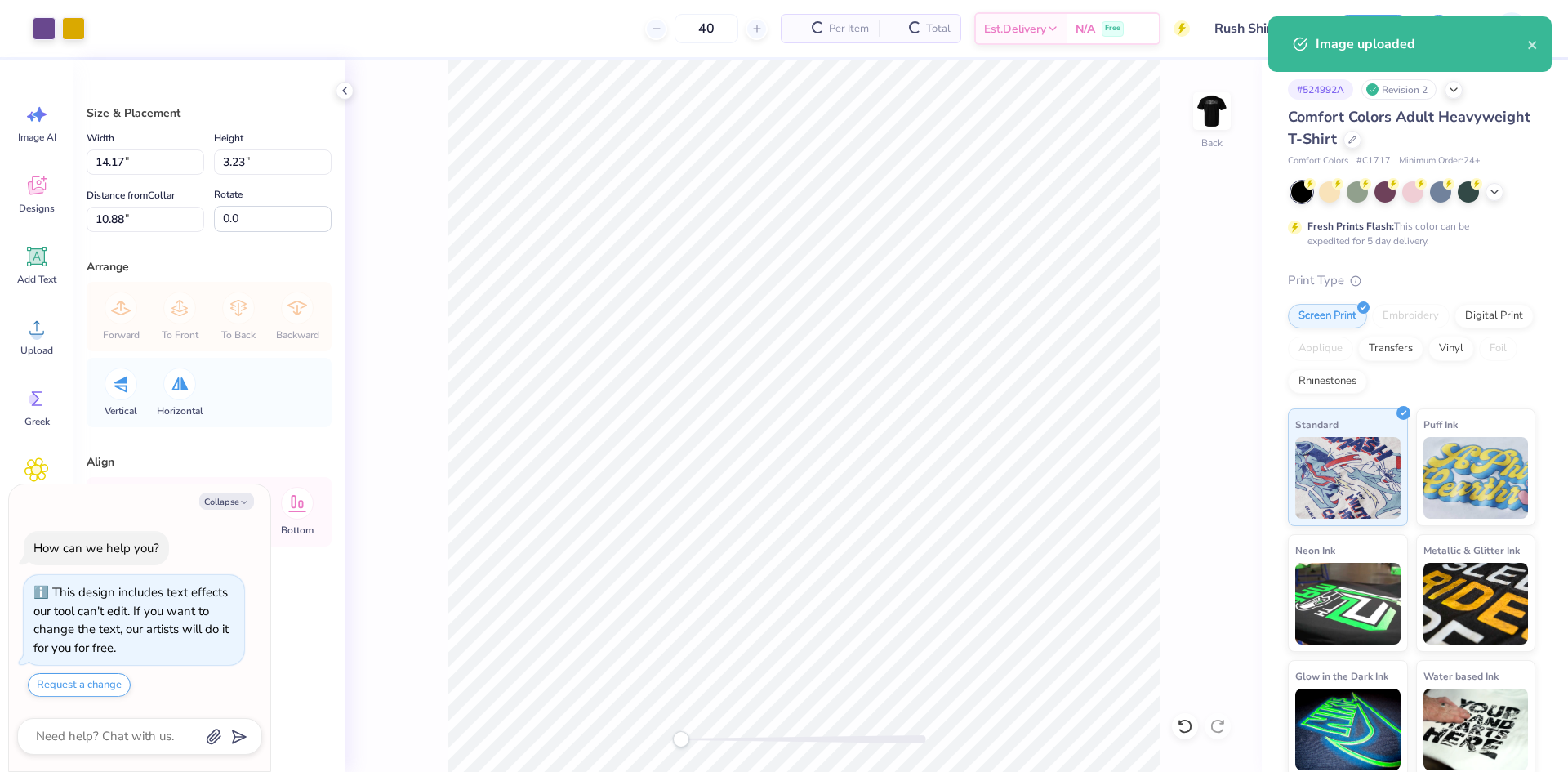
type textarea "x"
click at [125, 170] on input "14.17" at bounding box center [145, 162] width 118 height 26
click at [117, 167] on input "14.17" at bounding box center [145, 162] width 118 height 26
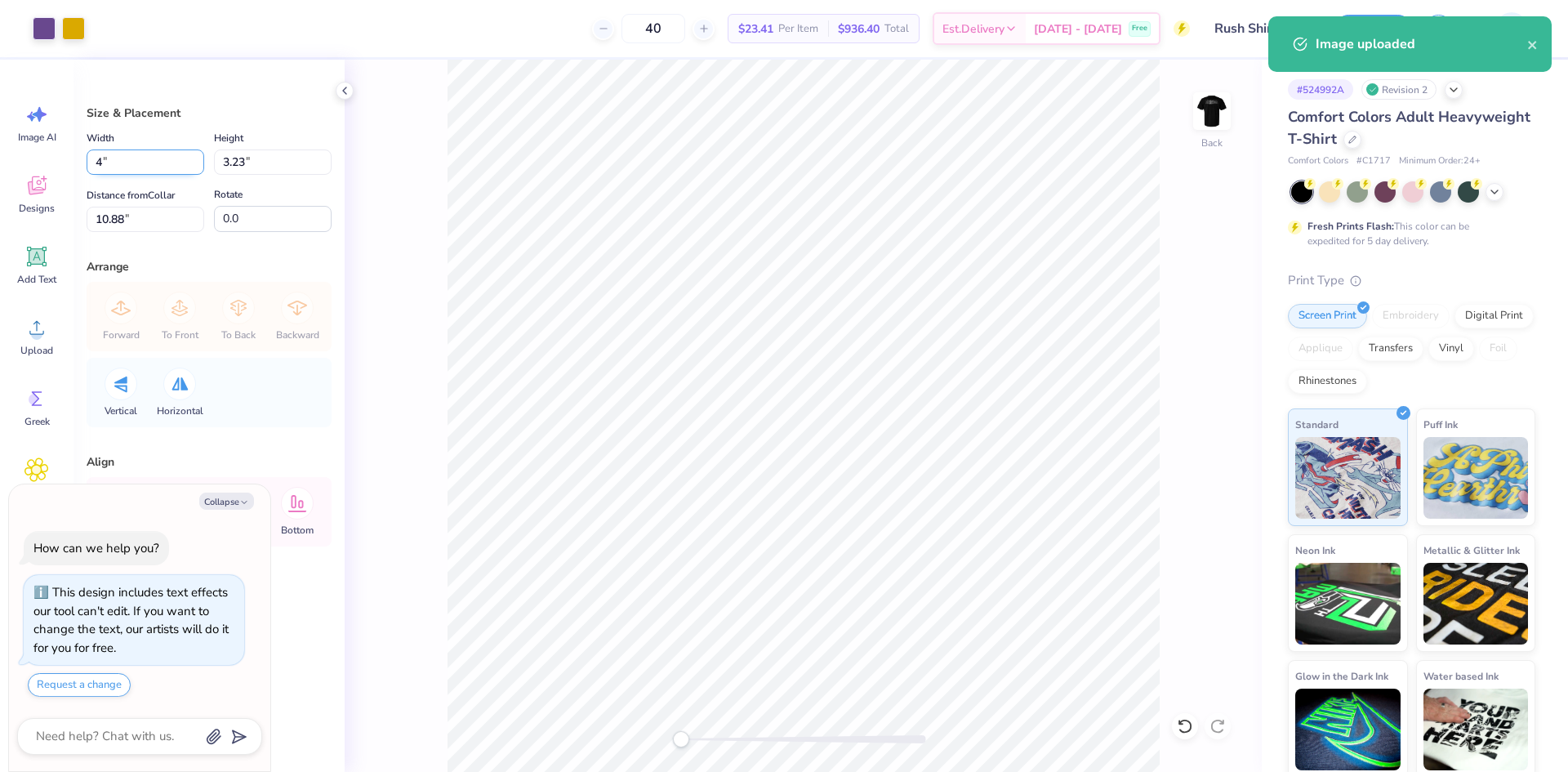
type input "4"
type textarea "x"
type input "4.00"
type input "0.91"
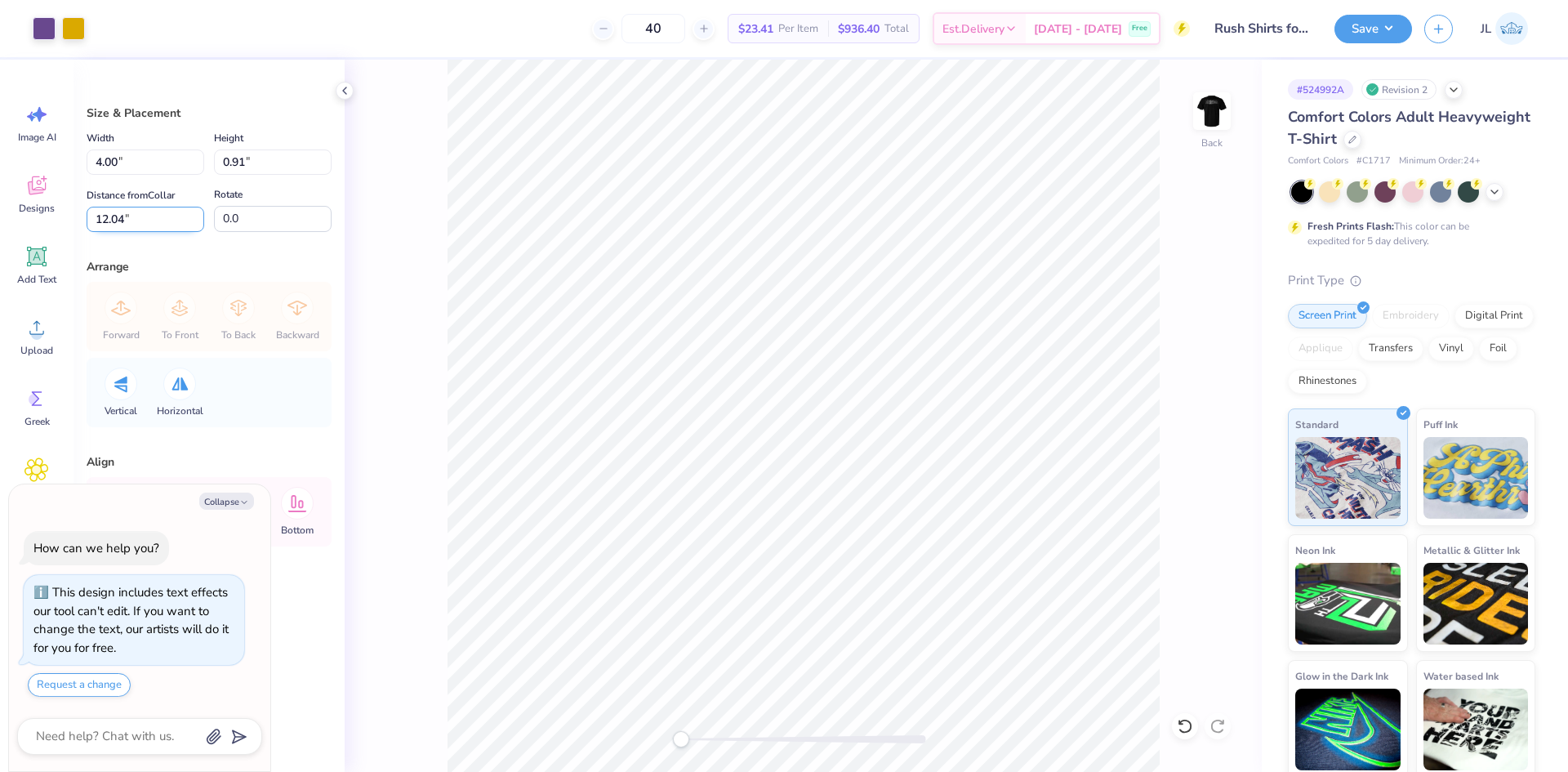
click at [116, 213] on input "12.04" at bounding box center [145, 219] width 118 height 26
type input "3"
type textarea "x"
click at [109, 165] on input "4.00" at bounding box center [145, 162] width 118 height 26
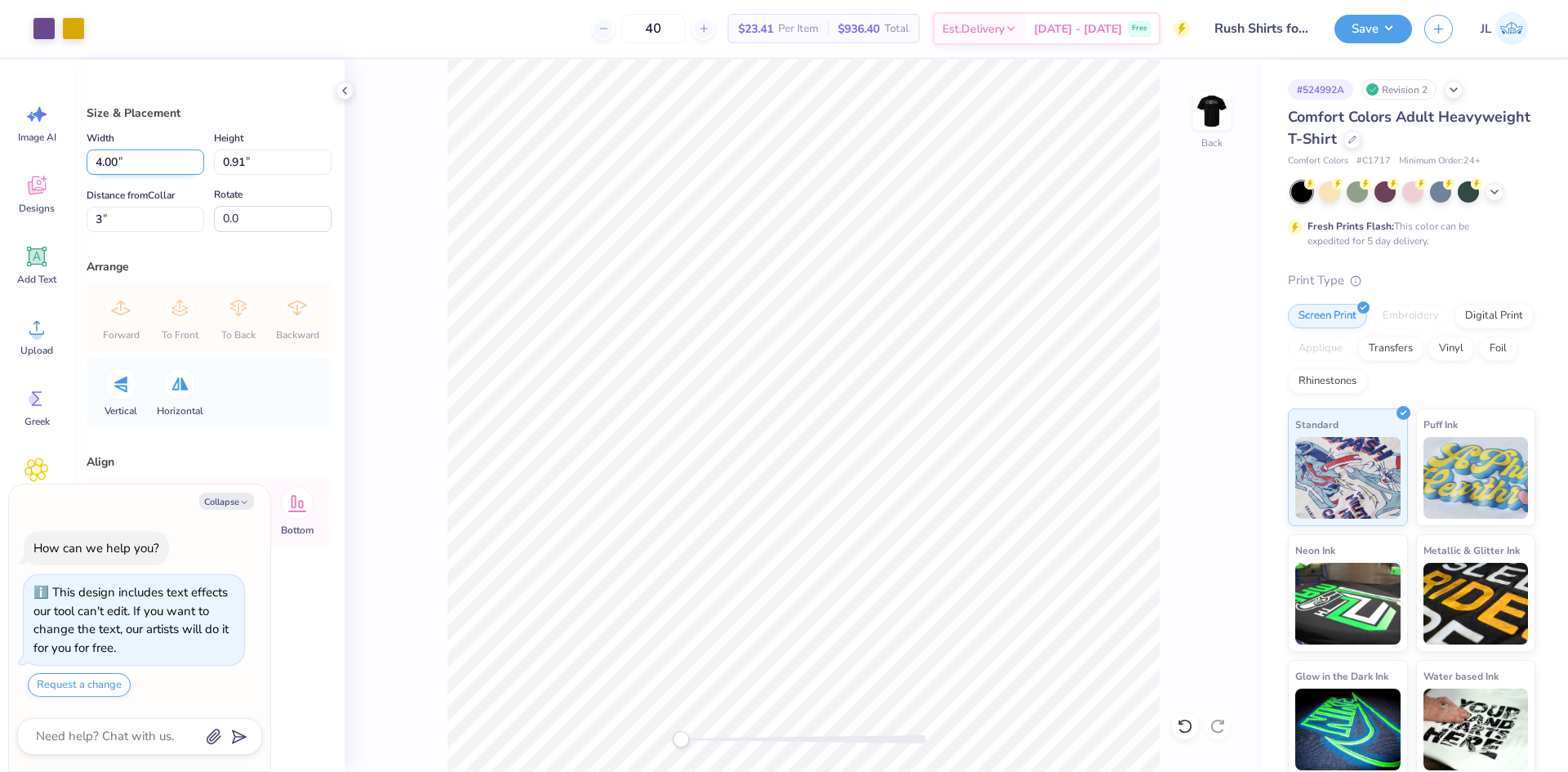
click at [109, 165] on input "4.00" at bounding box center [145, 162] width 118 height 26
type input "4.5"
type textarea "x"
type input "4.50"
type input "1.03"
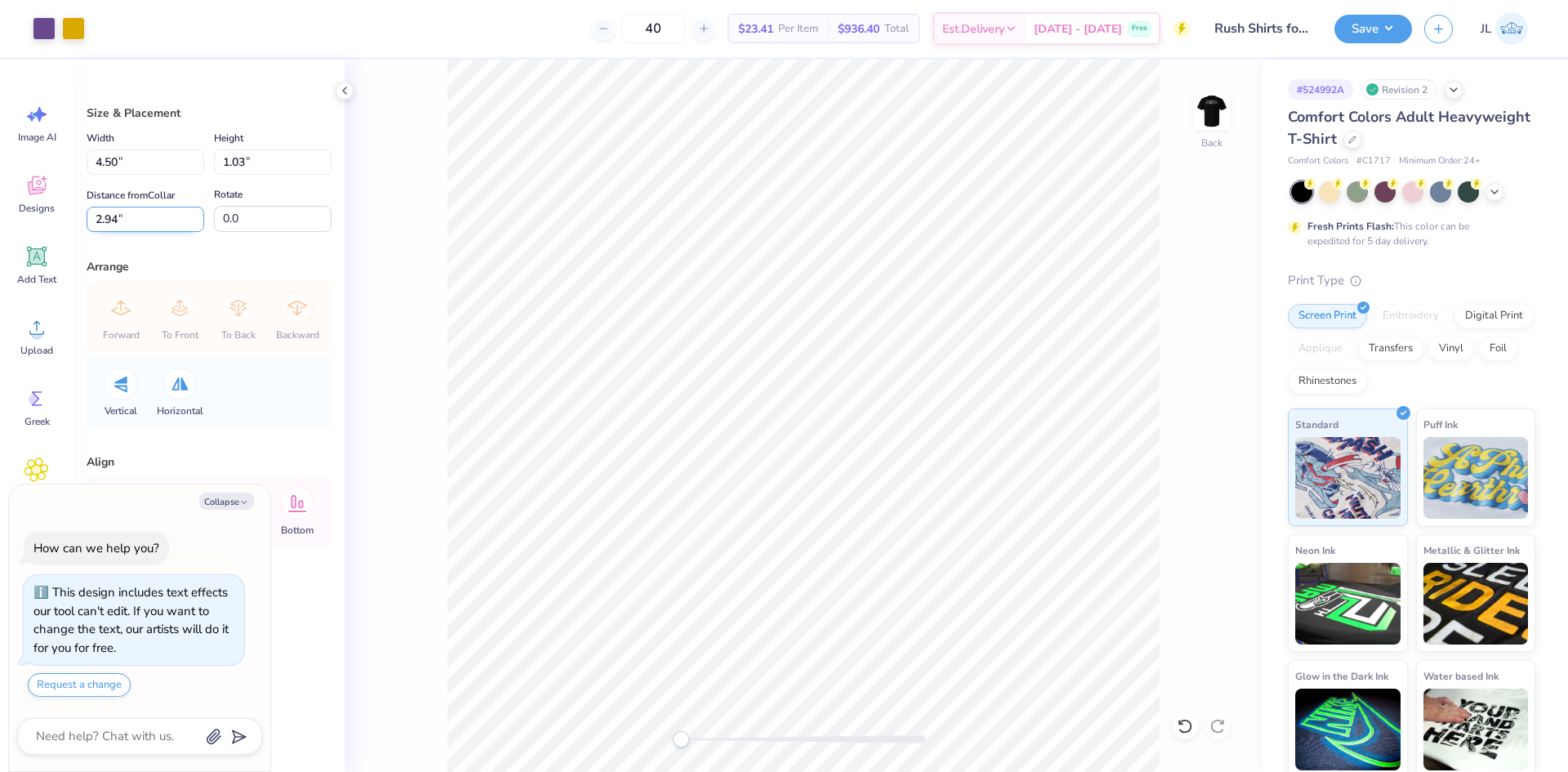
click at [118, 213] on input "2.94" at bounding box center [145, 219] width 118 height 26
click at [103, 219] on input "2.94" at bounding box center [145, 219] width 118 height 26
type input "3"
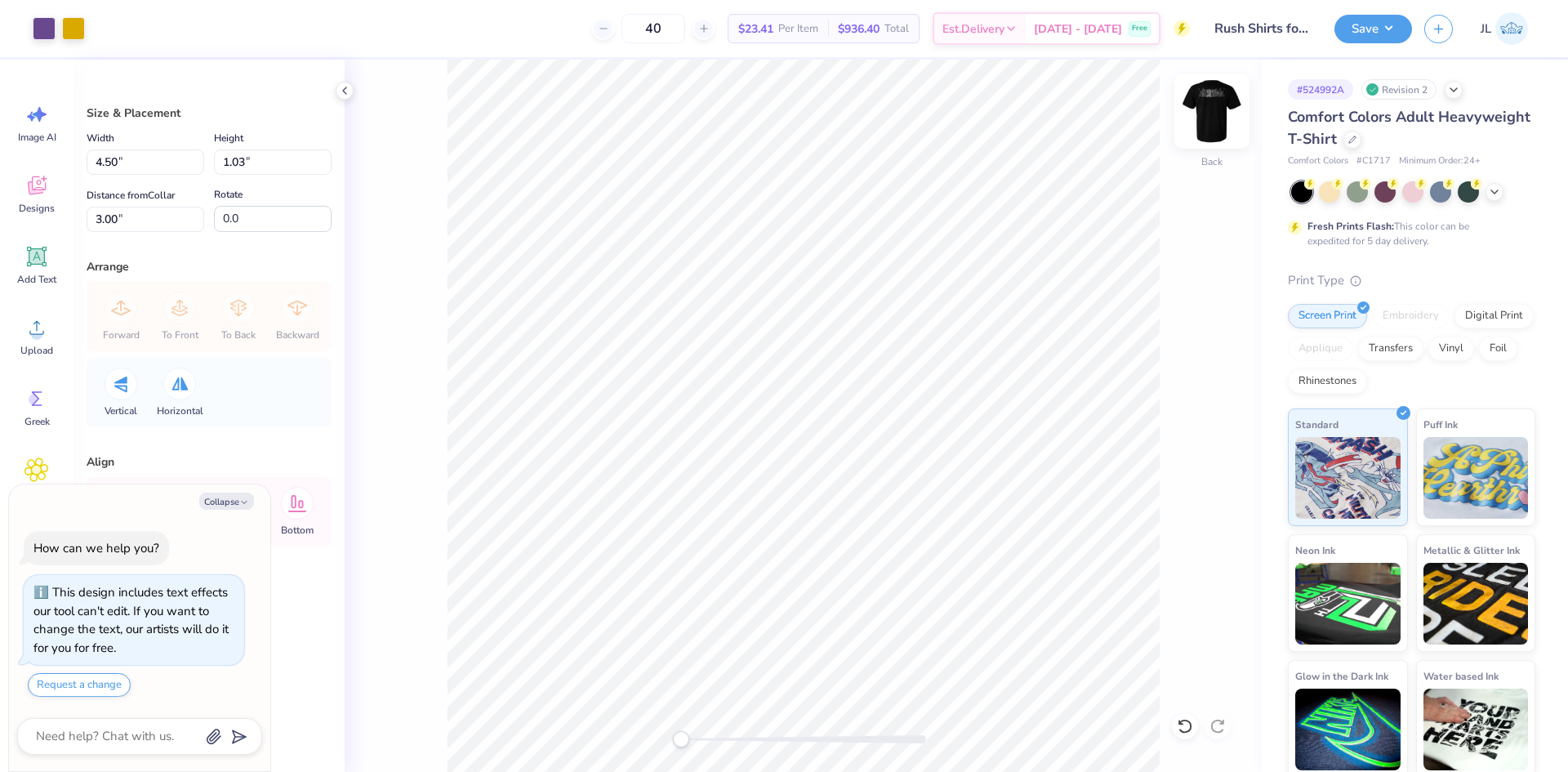
click at [1222, 109] on img at bounding box center [1212, 111] width 65 height 65
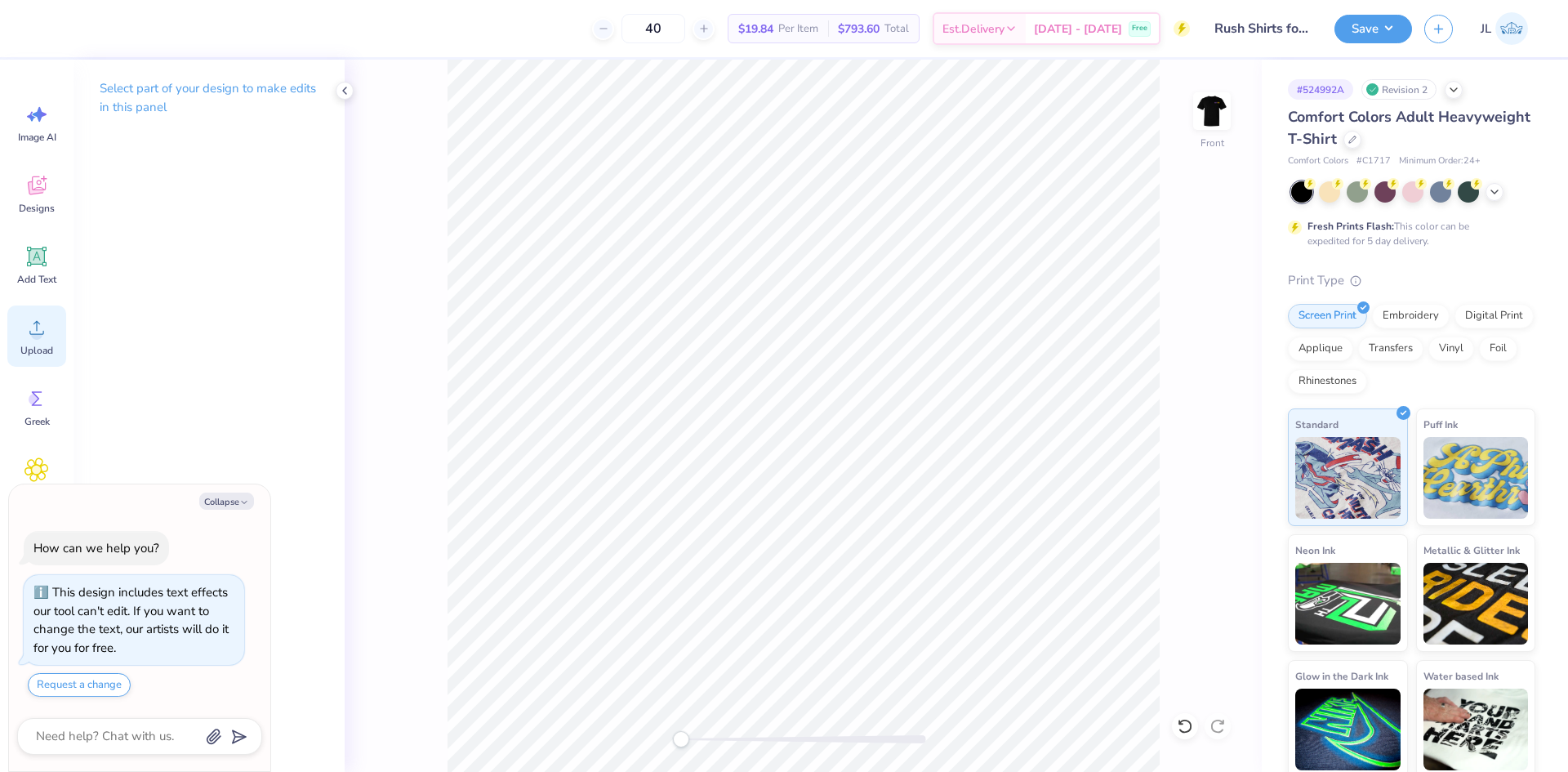
click at [57, 340] on div "Upload" at bounding box center [37, 336] width 59 height 62
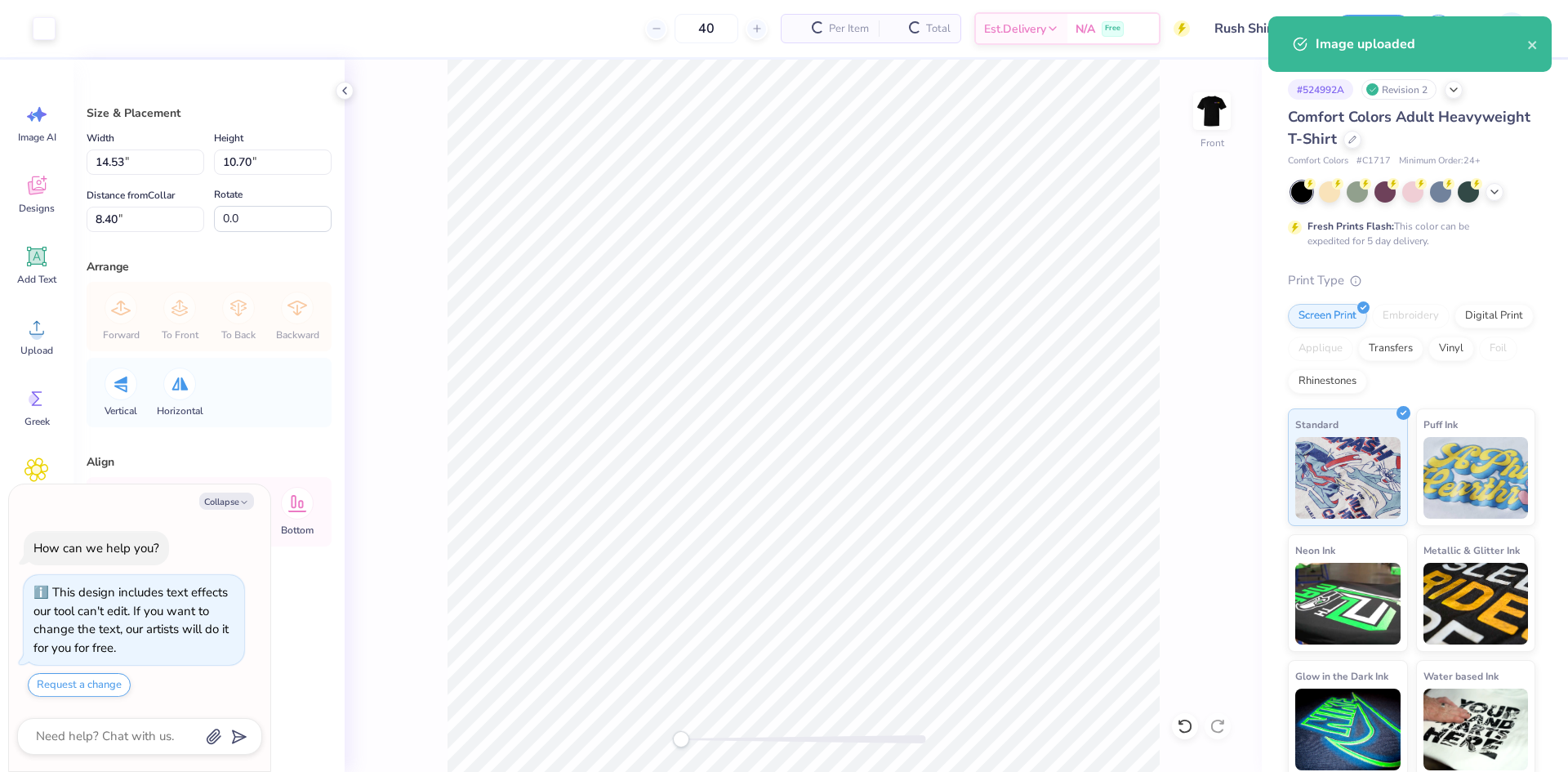
type textarea "x"
click at [113, 162] on input "14.53" at bounding box center [145, 162] width 118 height 26
type input "12.5"
type textarea "x"
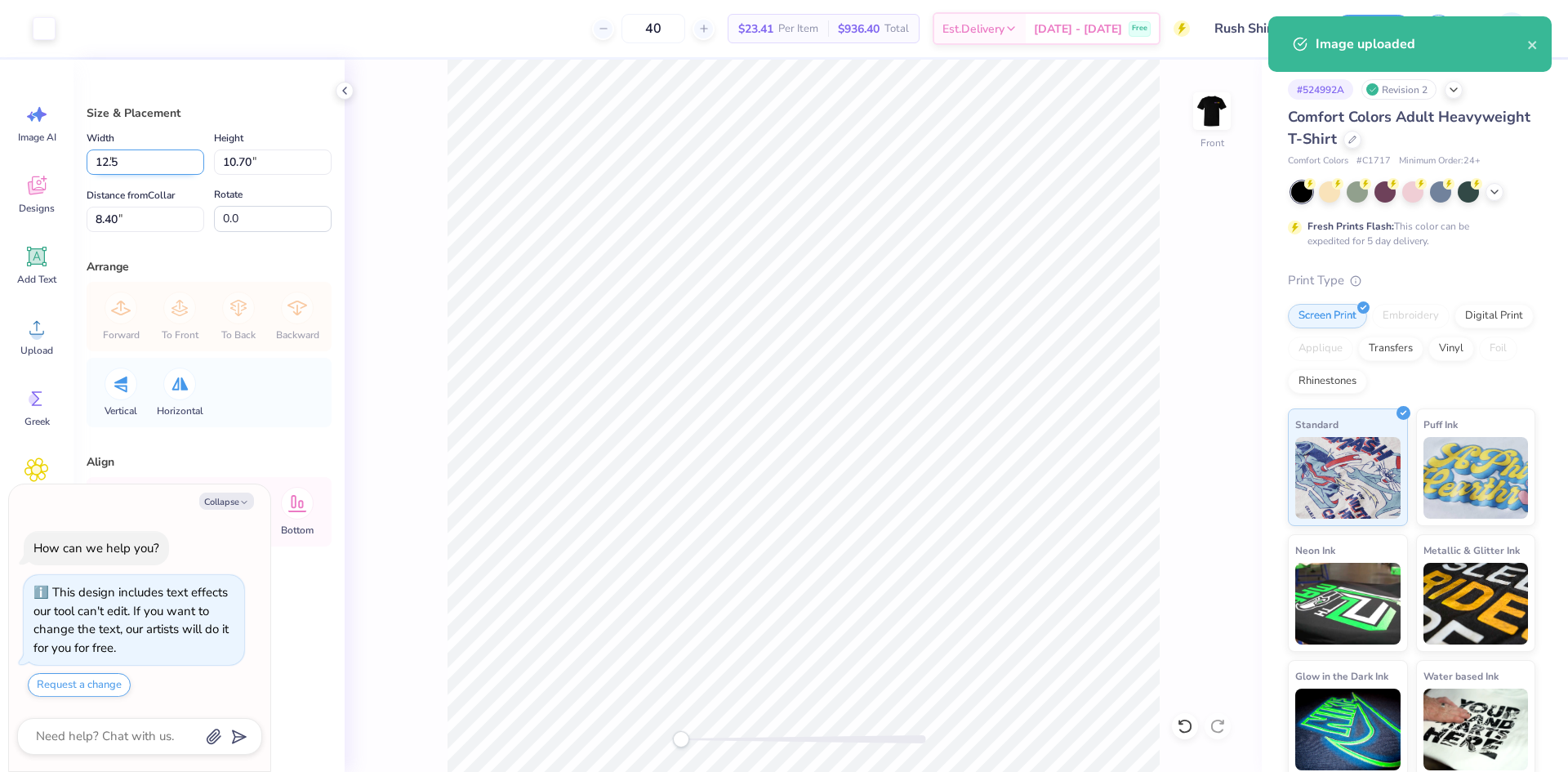
type input "12.50"
type input "9.21"
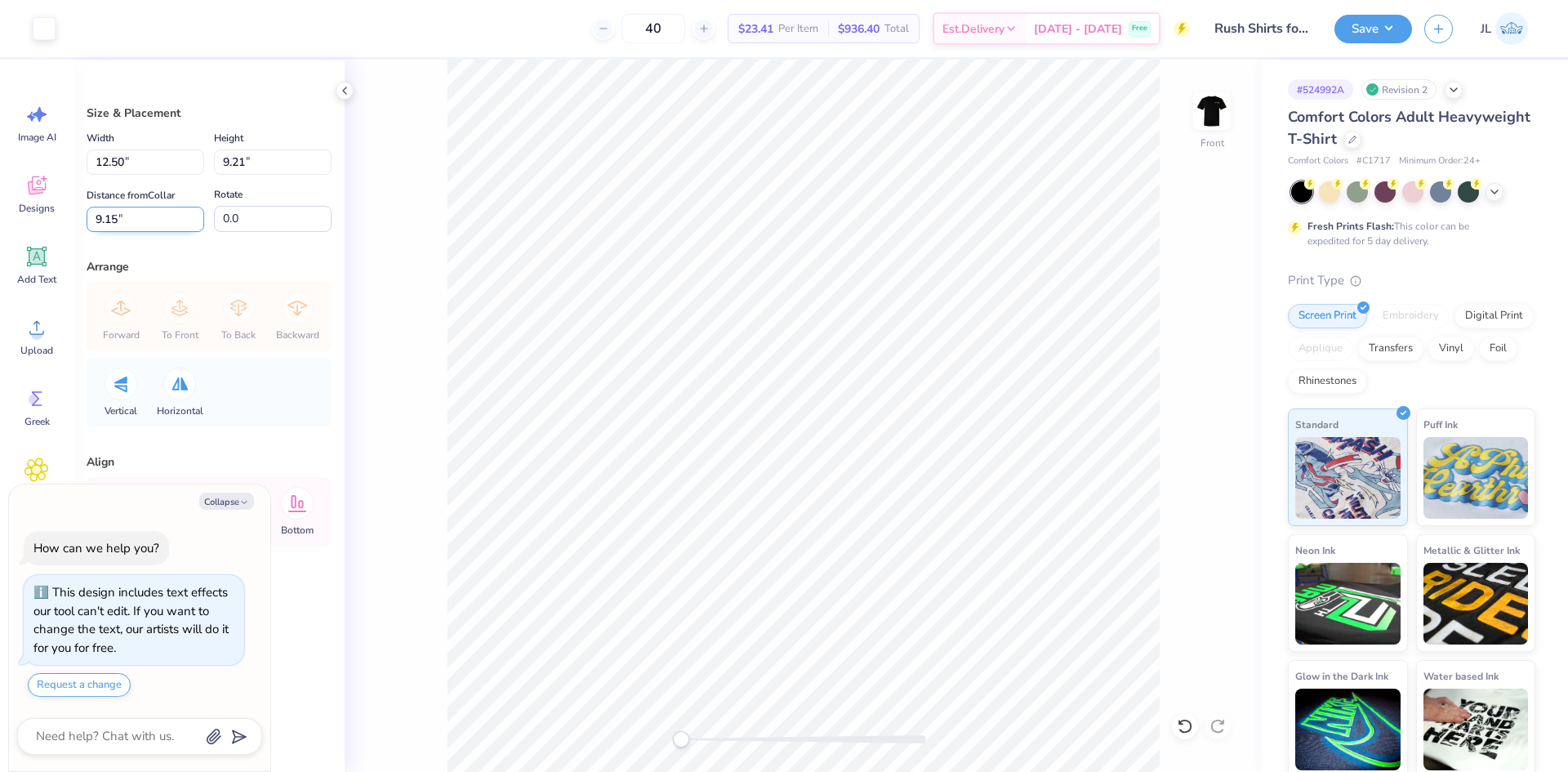
click at [93, 220] on input "9.15" at bounding box center [145, 219] width 118 height 26
click at [92, 220] on input "9.15" at bounding box center [145, 219] width 118 height 26
type input "3"
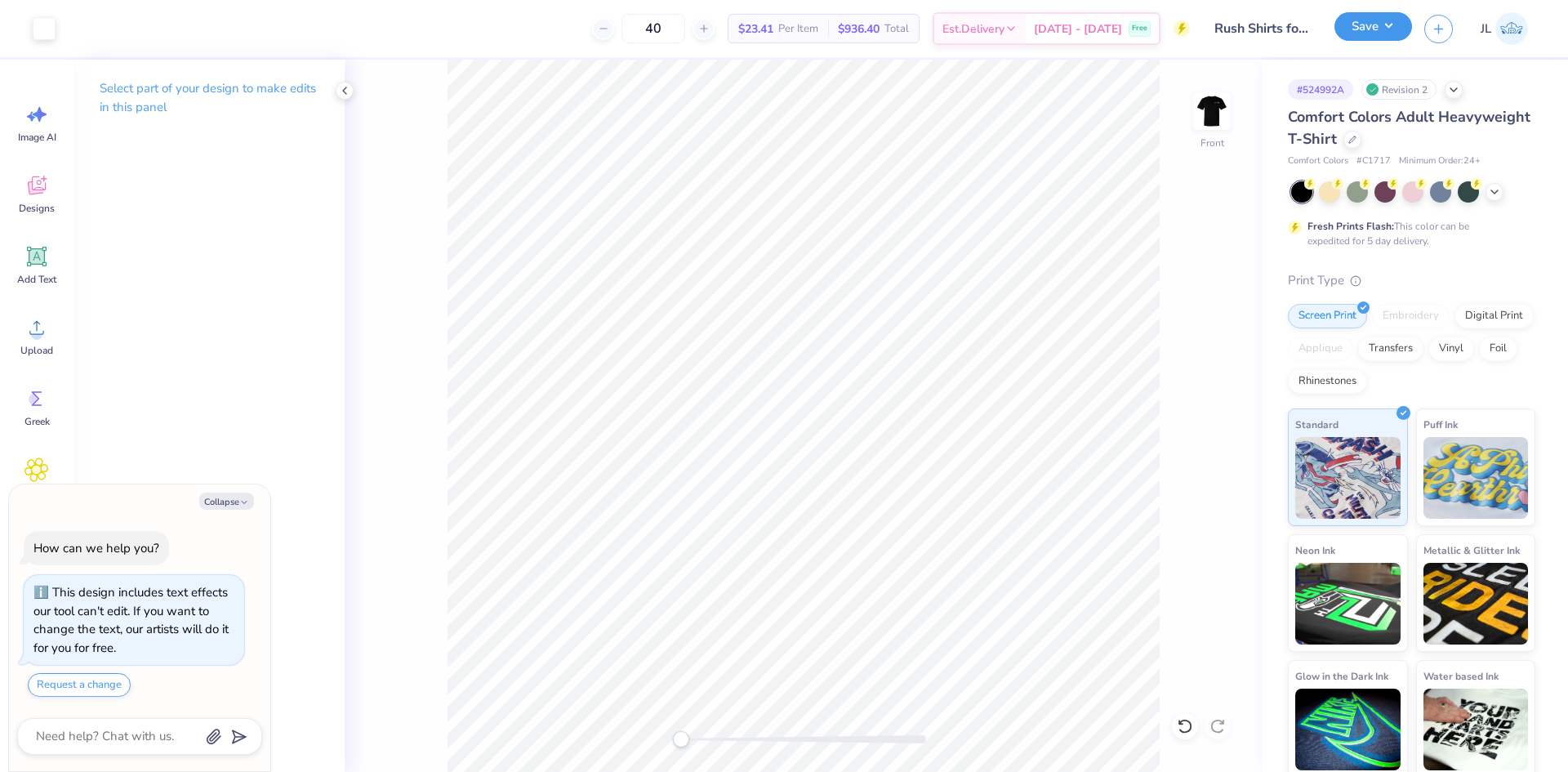
click at [1360, 21] on button "Save" at bounding box center [1373, 27] width 78 height 28
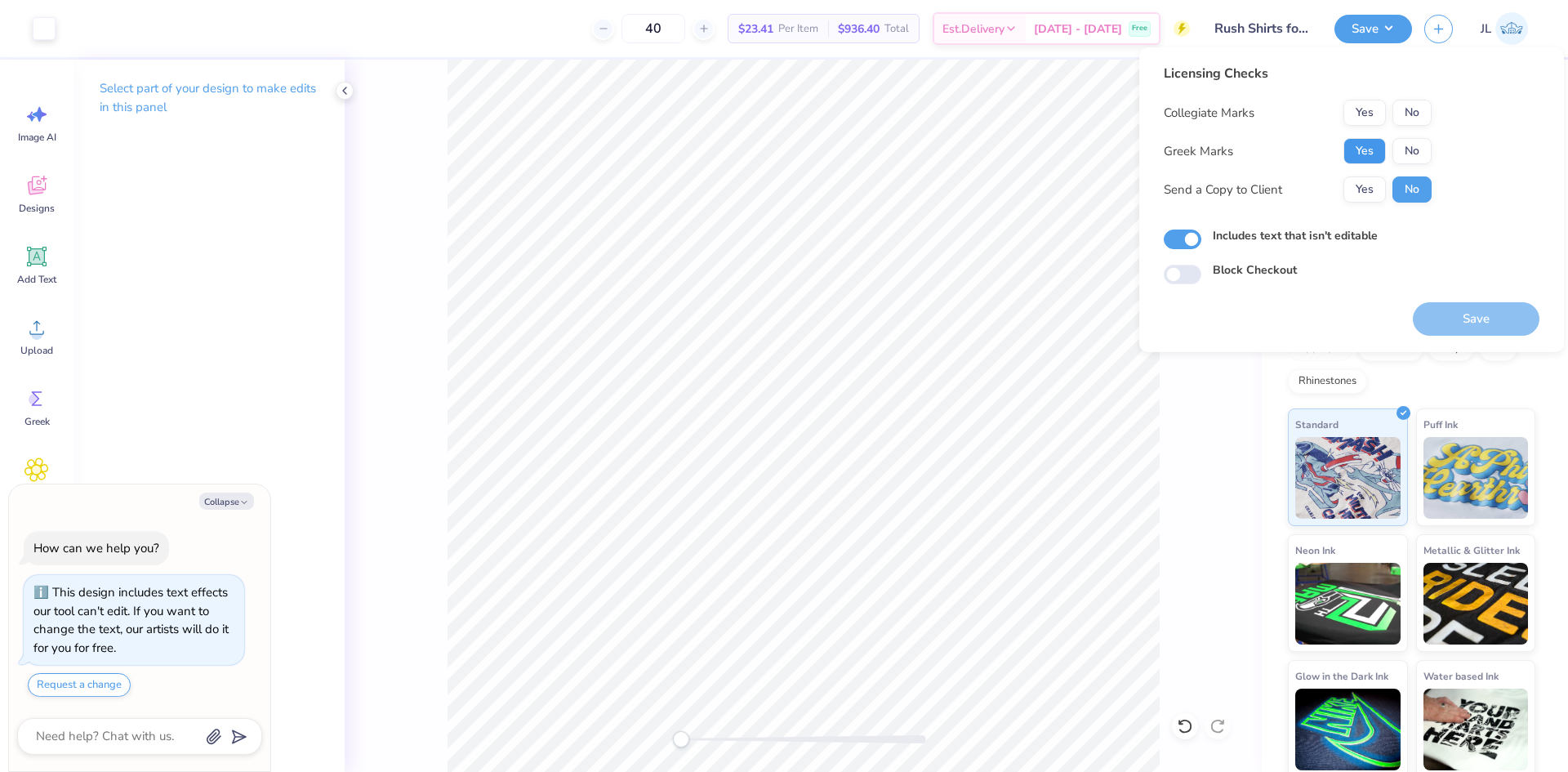
click at [1369, 147] on button "Yes" at bounding box center [1364, 152] width 43 height 27
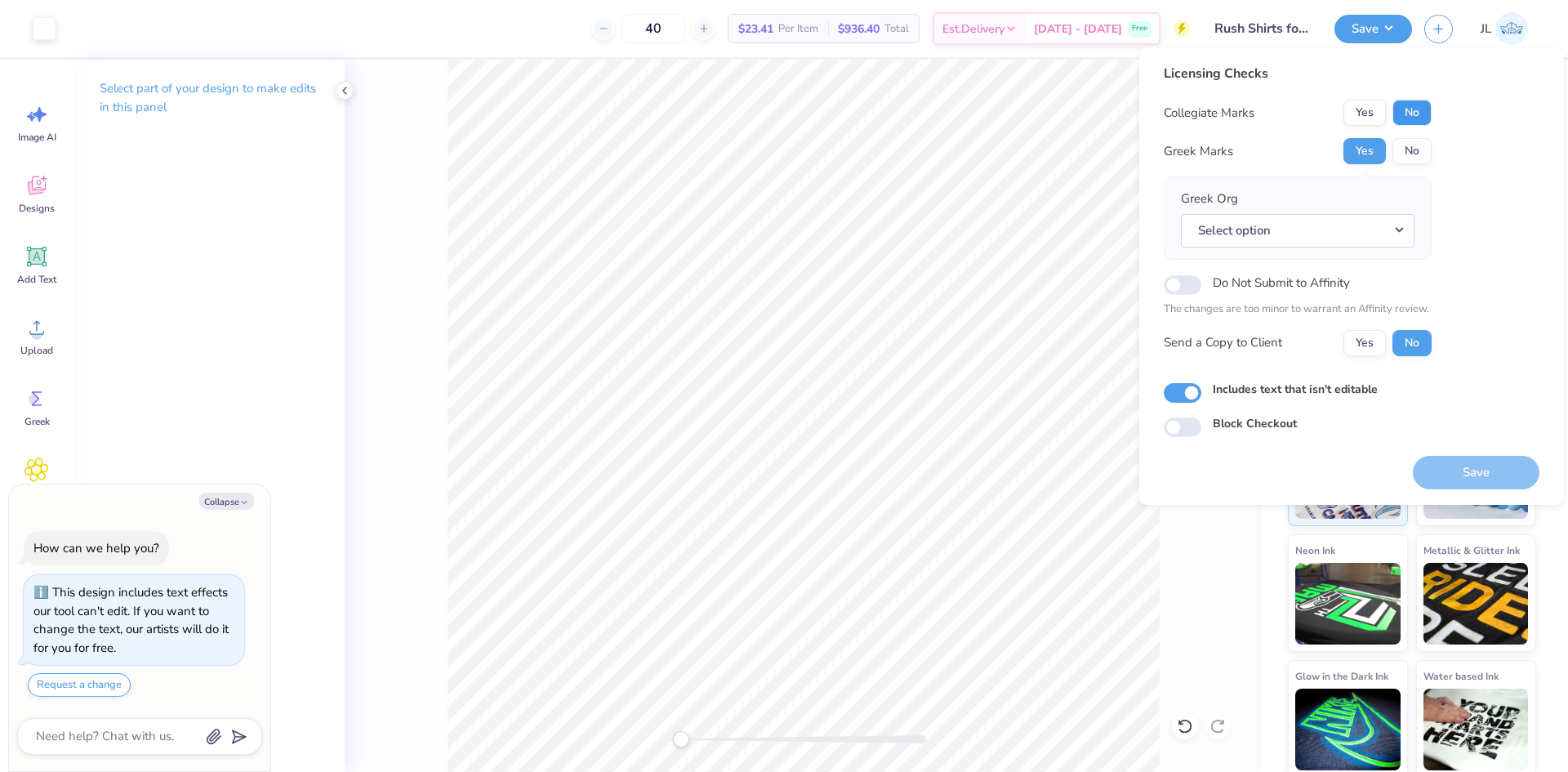
click at [1405, 119] on button "No" at bounding box center [1411, 113] width 39 height 27
click at [1371, 346] on button "Yes" at bounding box center [1364, 343] width 43 height 27
click at [1313, 235] on button "Select option" at bounding box center [1297, 230] width 233 height 33
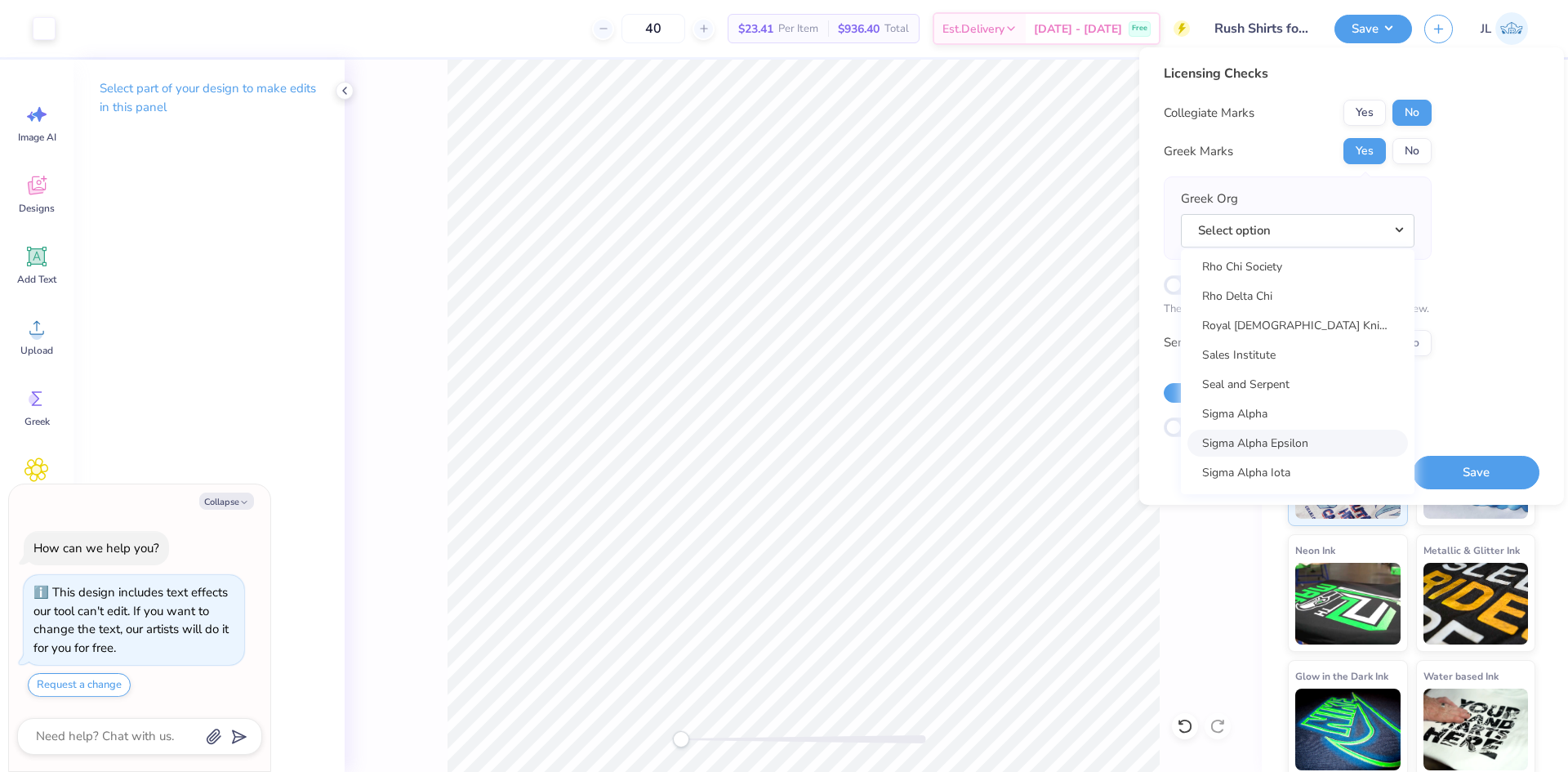
scroll to position [10176, 0]
click at [1301, 432] on link "Sigma Alpha Epsilon" at bounding box center [1297, 444] width 221 height 27
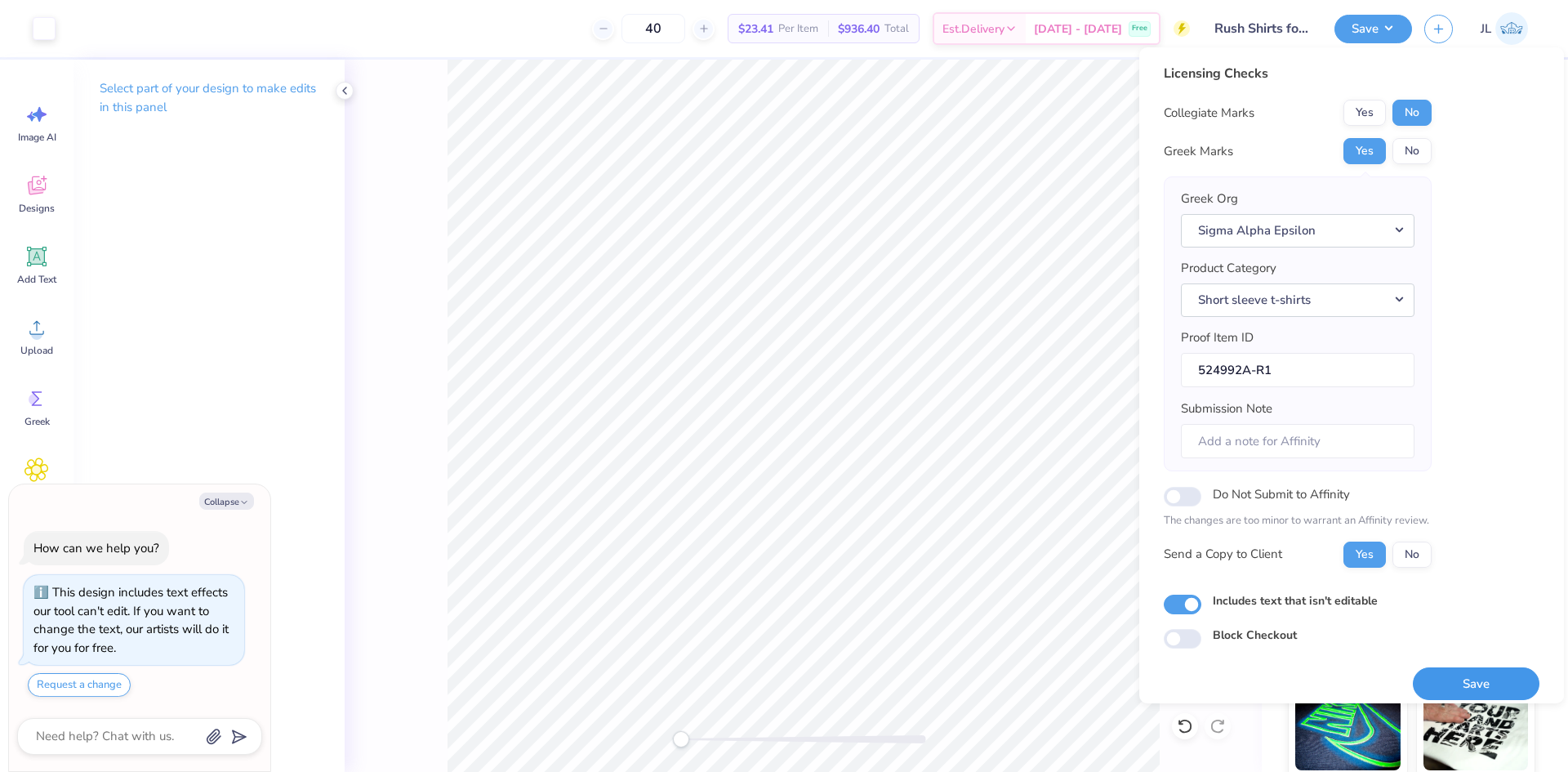
click at [1487, 673] on button "Save" at bounding box center [1475, 684] width 126 height 33
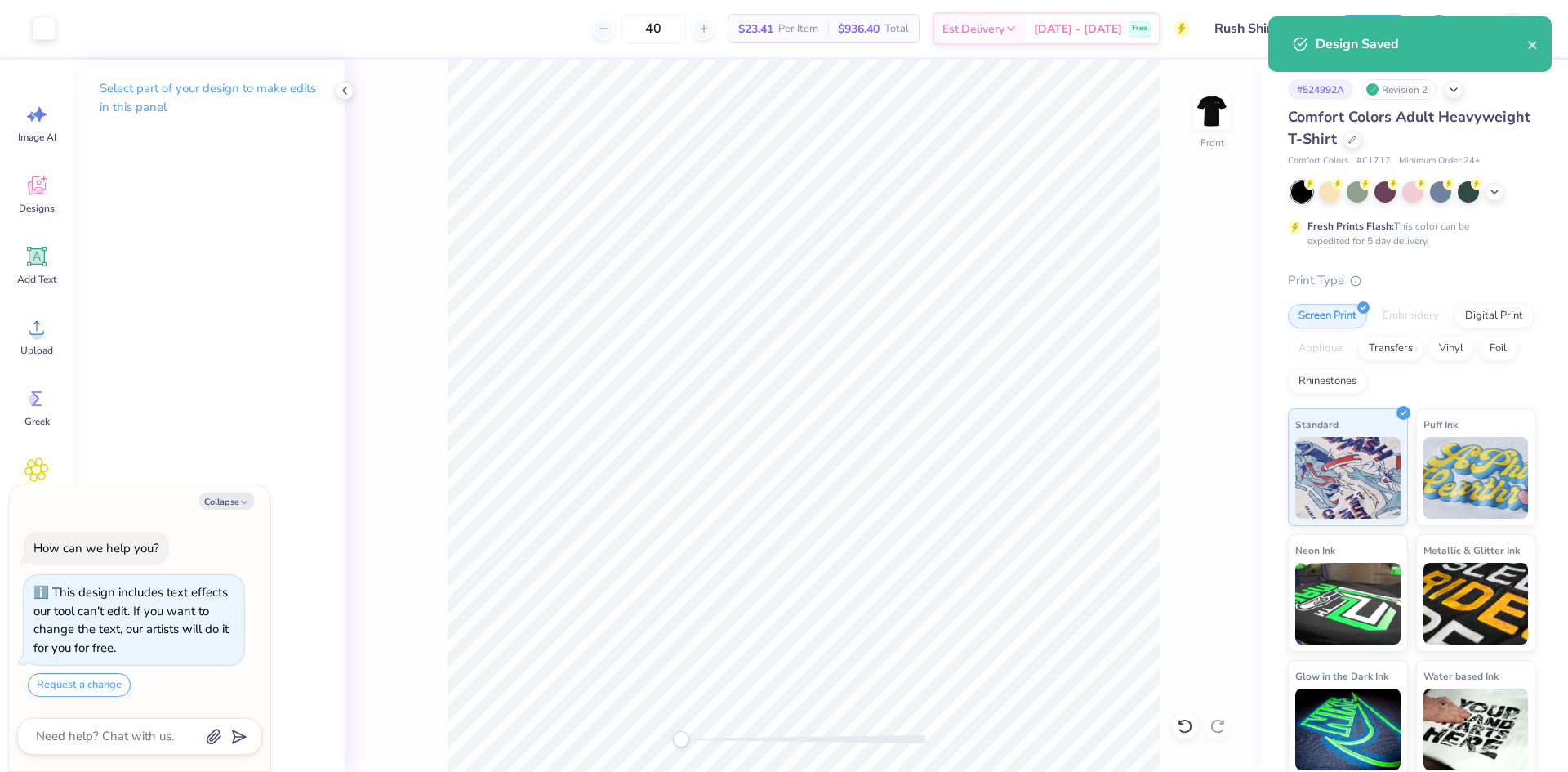
type textarea "x"
